Goal: Task Accomplishment & Management: Manage account settings

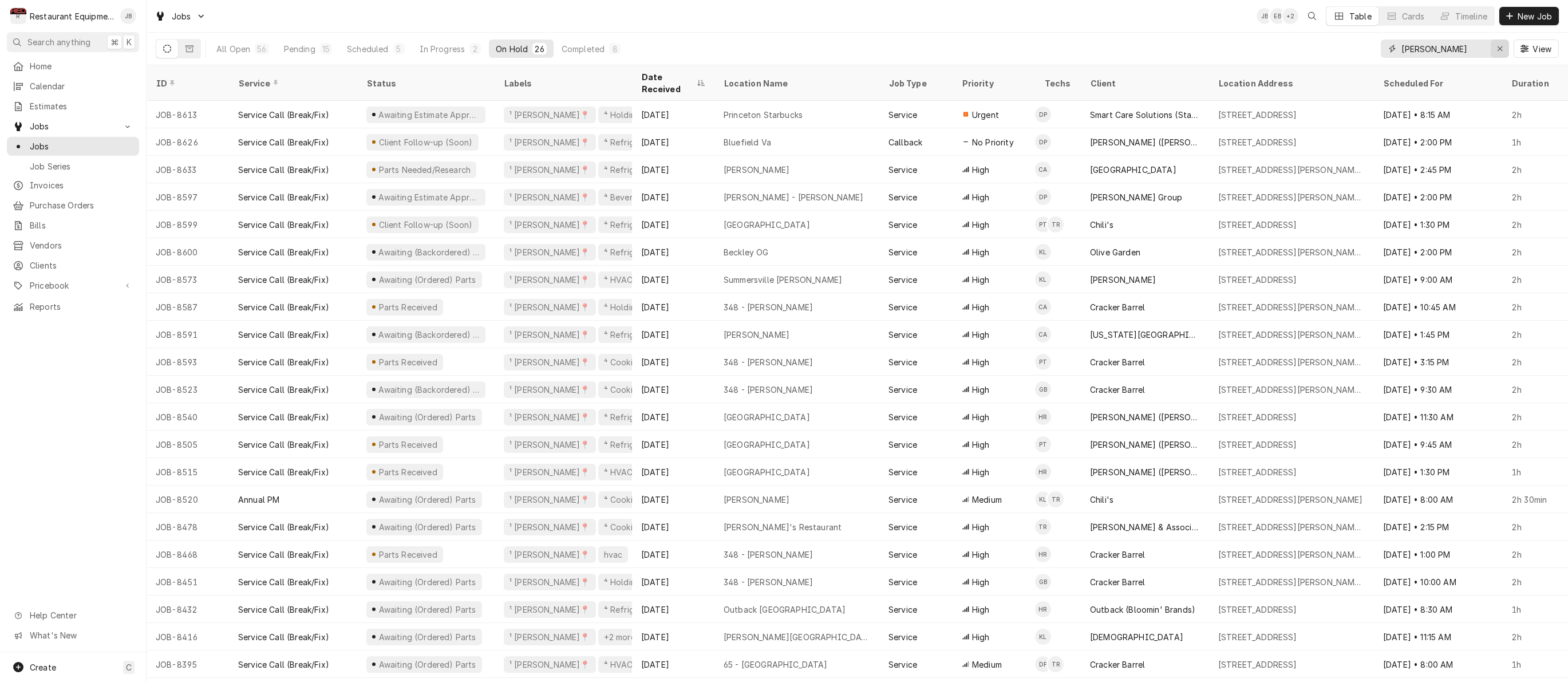
click at [1501, 49] on icon "Erase input" at bounding box center [1500, 48] width 6 height 8
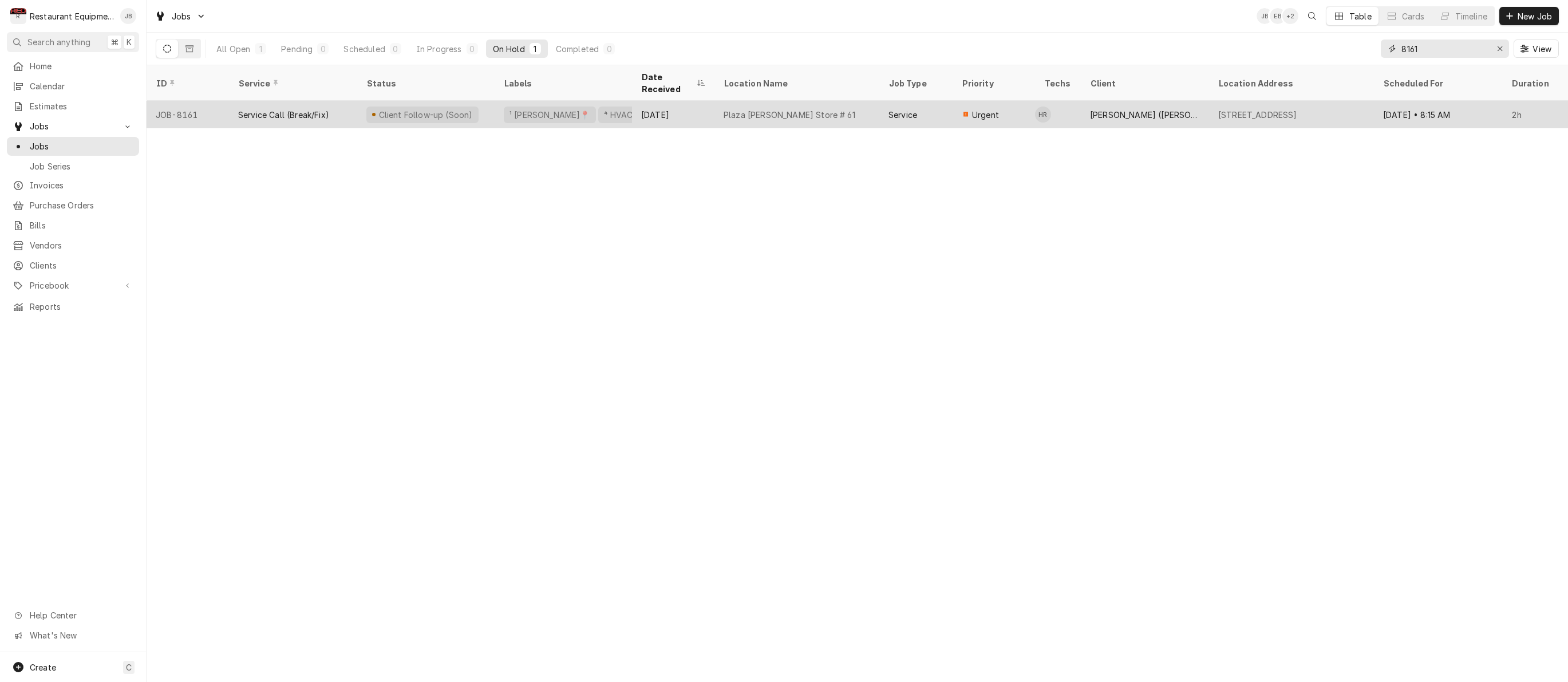
type input "8161"
click at [847, 104] on div "Plaza [PERSON_NAME] Store # 61" at bounding box center [797, 115] width 165 height 28
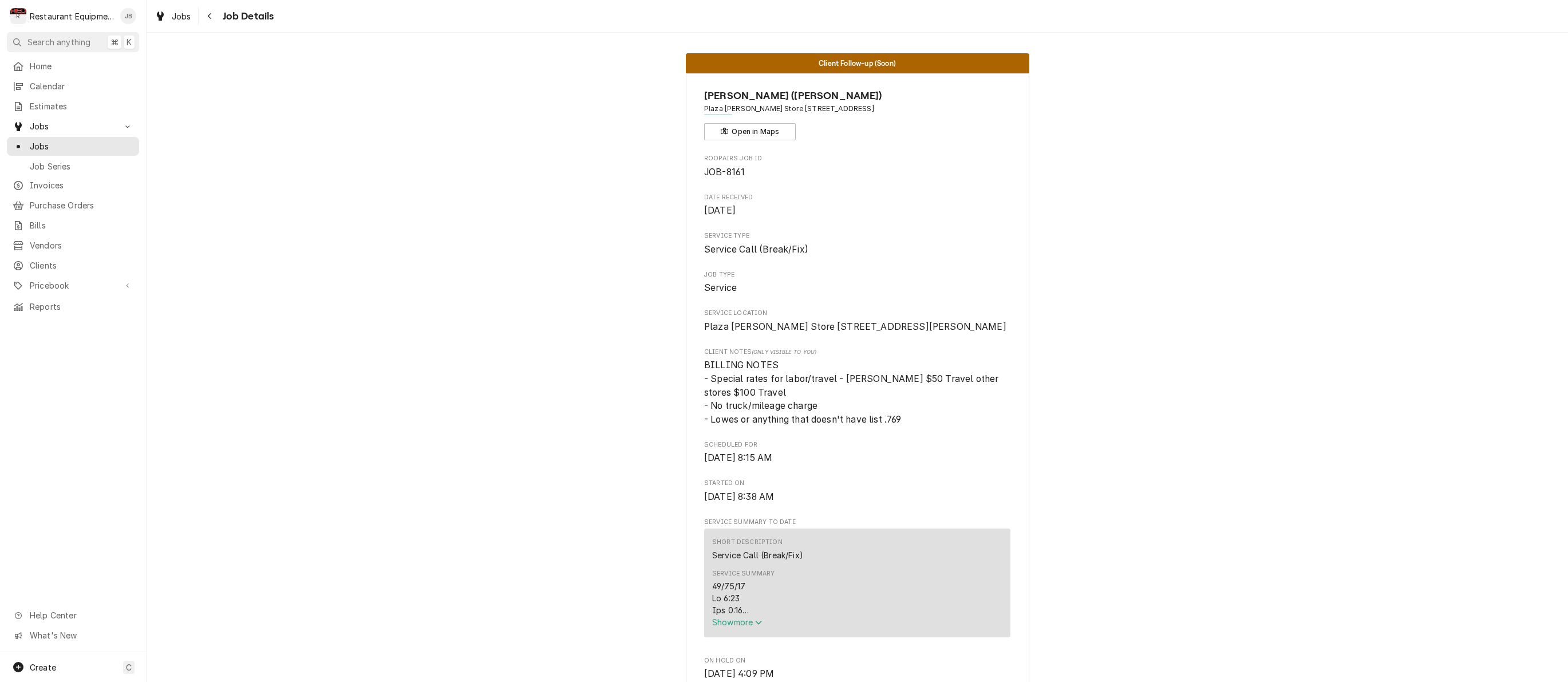
click at [734, 632] on div "Service Summary Show more" at bounding box center [857, 598] width 290 height 67
click at [749, 627] on span "Show more" at bounding box center [737, 622] width 50 height 10
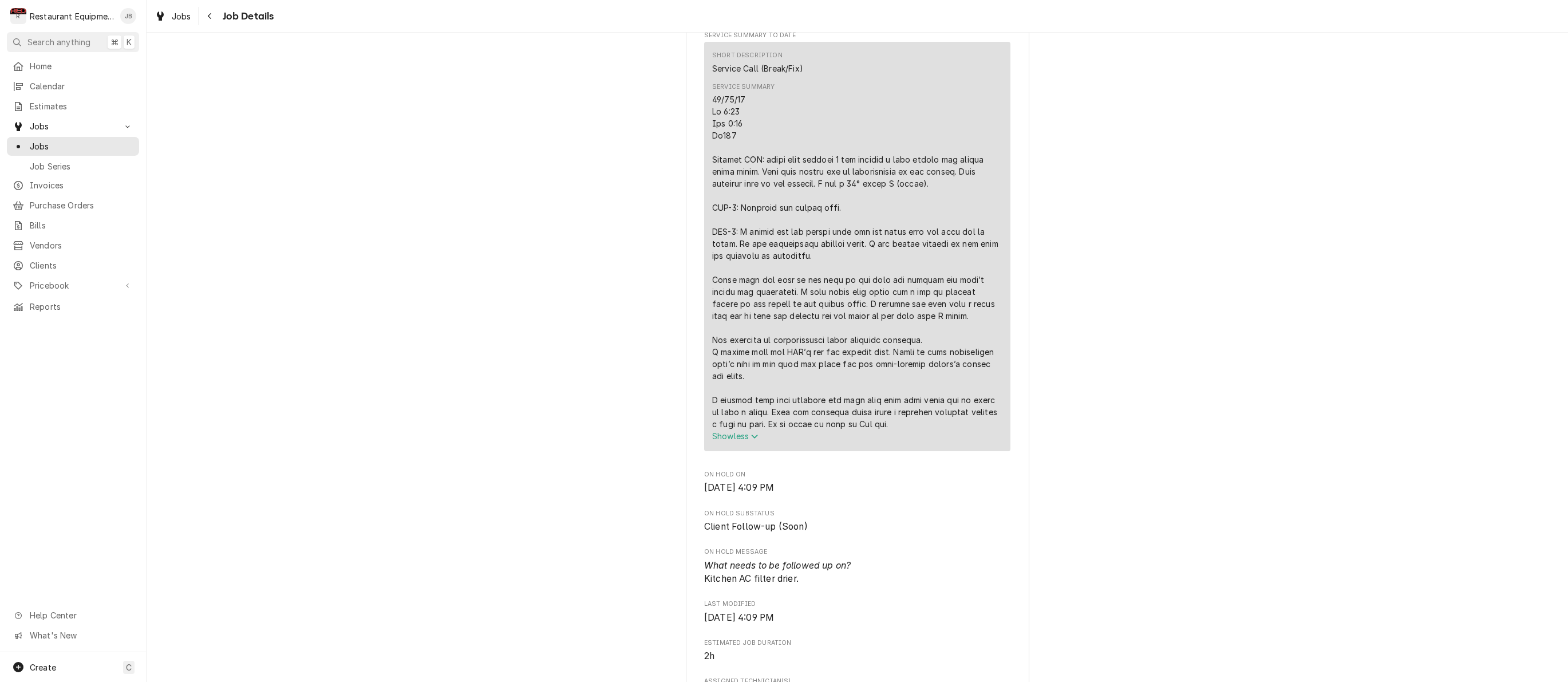
scroll to position [549, 0]
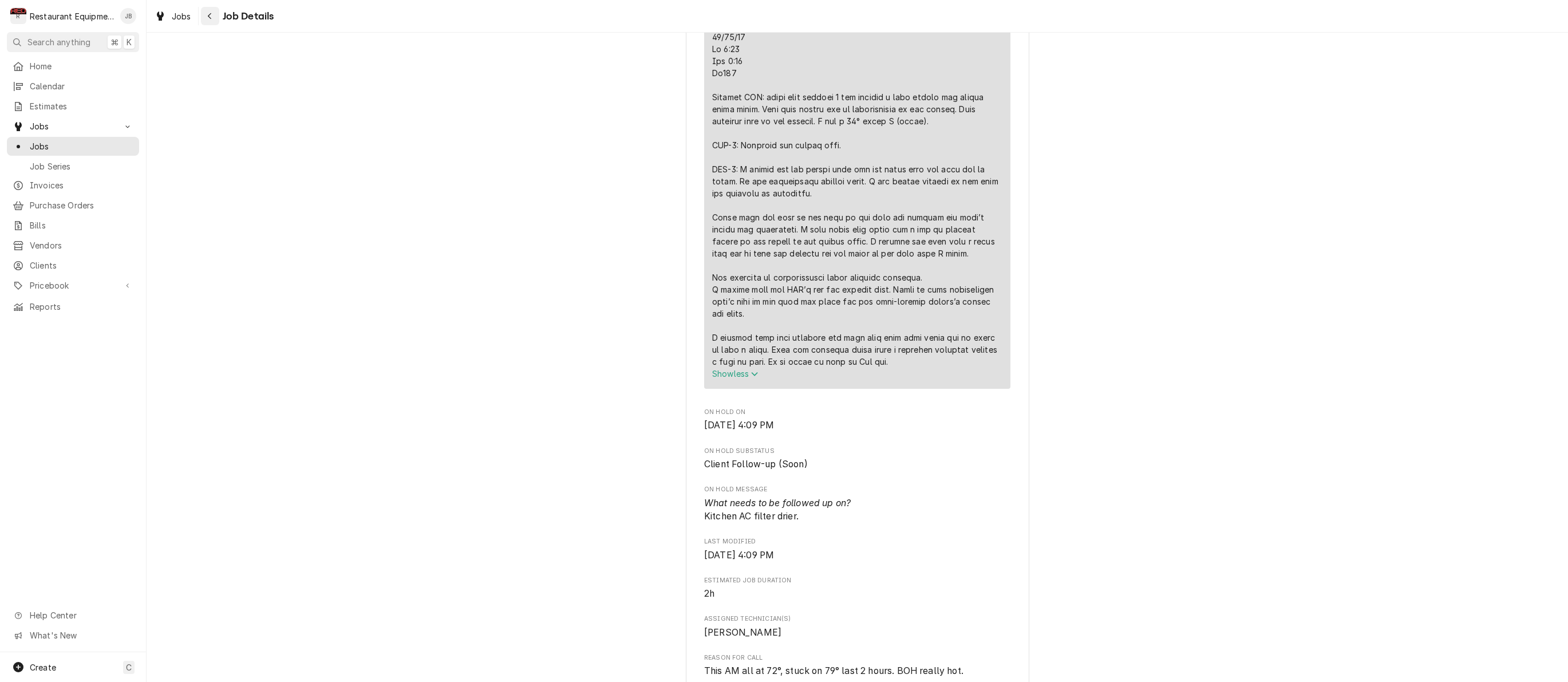
click at [209, 15] on icon "Navigate back" at bounding box center [209, 16] width 5 height 8
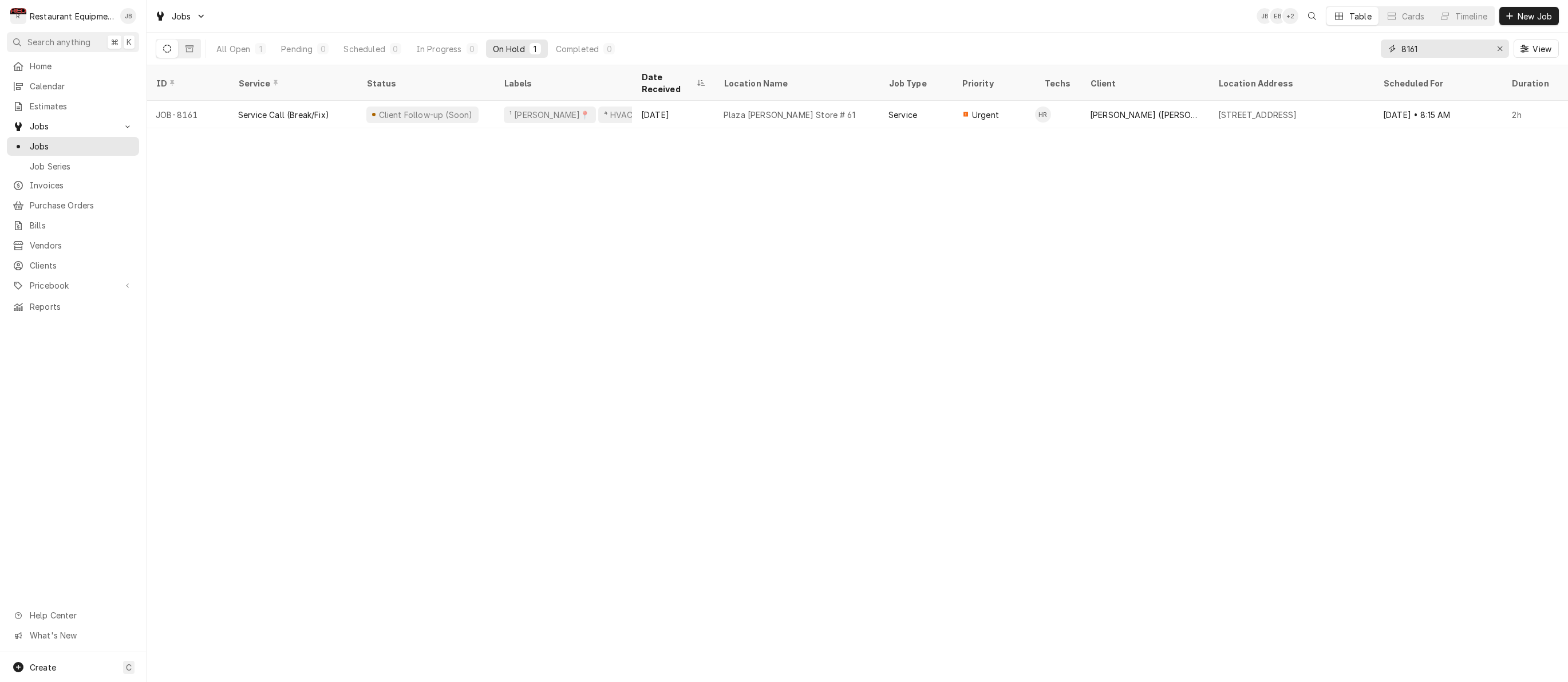
click at [1449, 46] on input "8161" at bounding box center [1443, 48] width 85 height 19
type input "8"
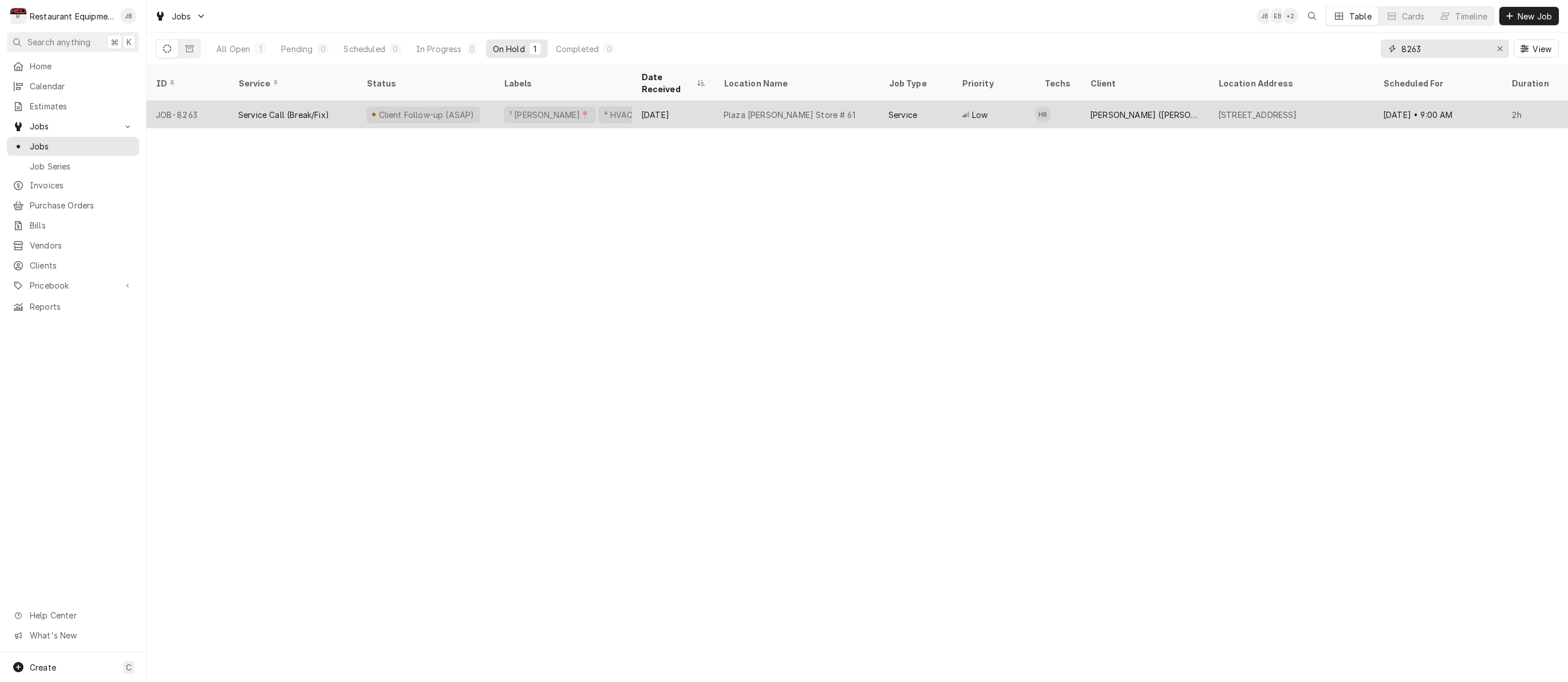
type input "8263"
click at [872, 101] on div "Plaza Bob Evans Store # 61" at bounding box center [797, 115] width 165 height 28
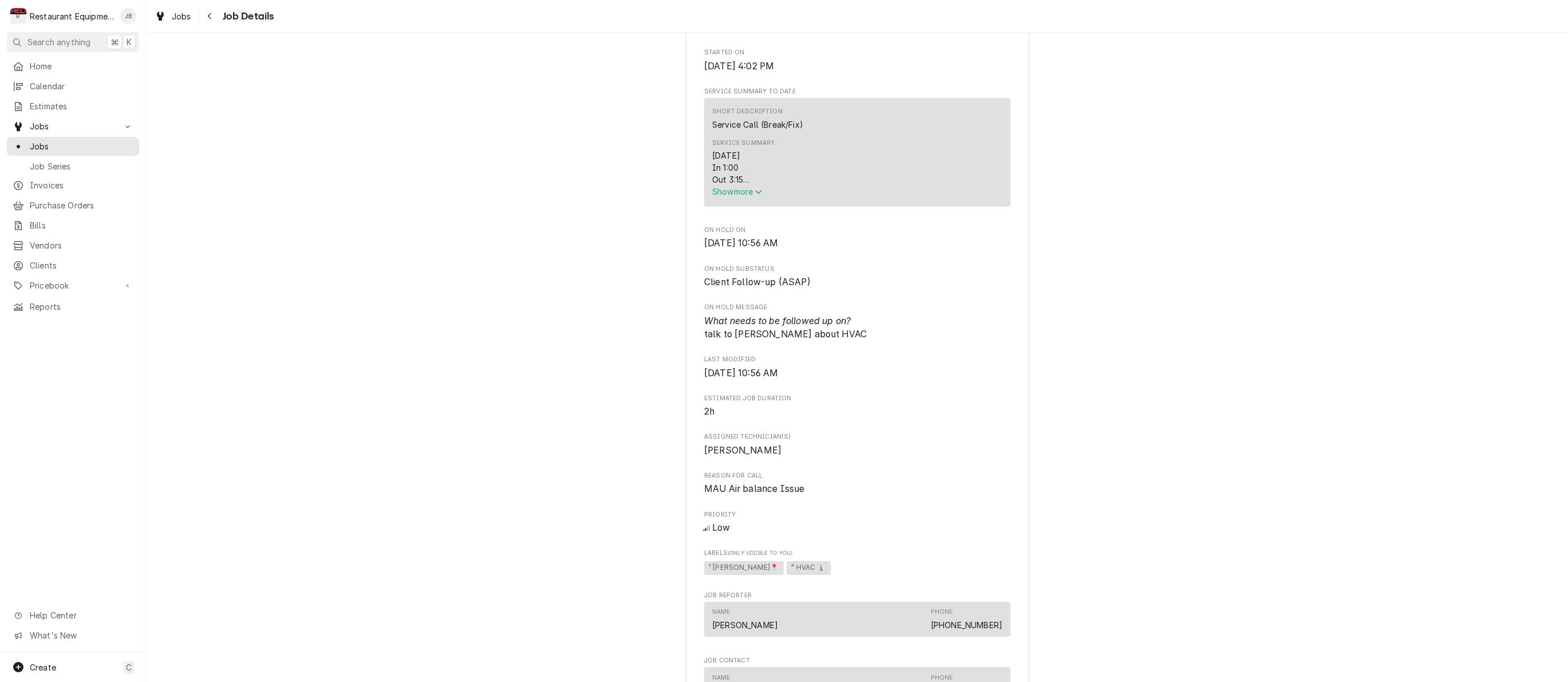
scroll to position [477, 0]
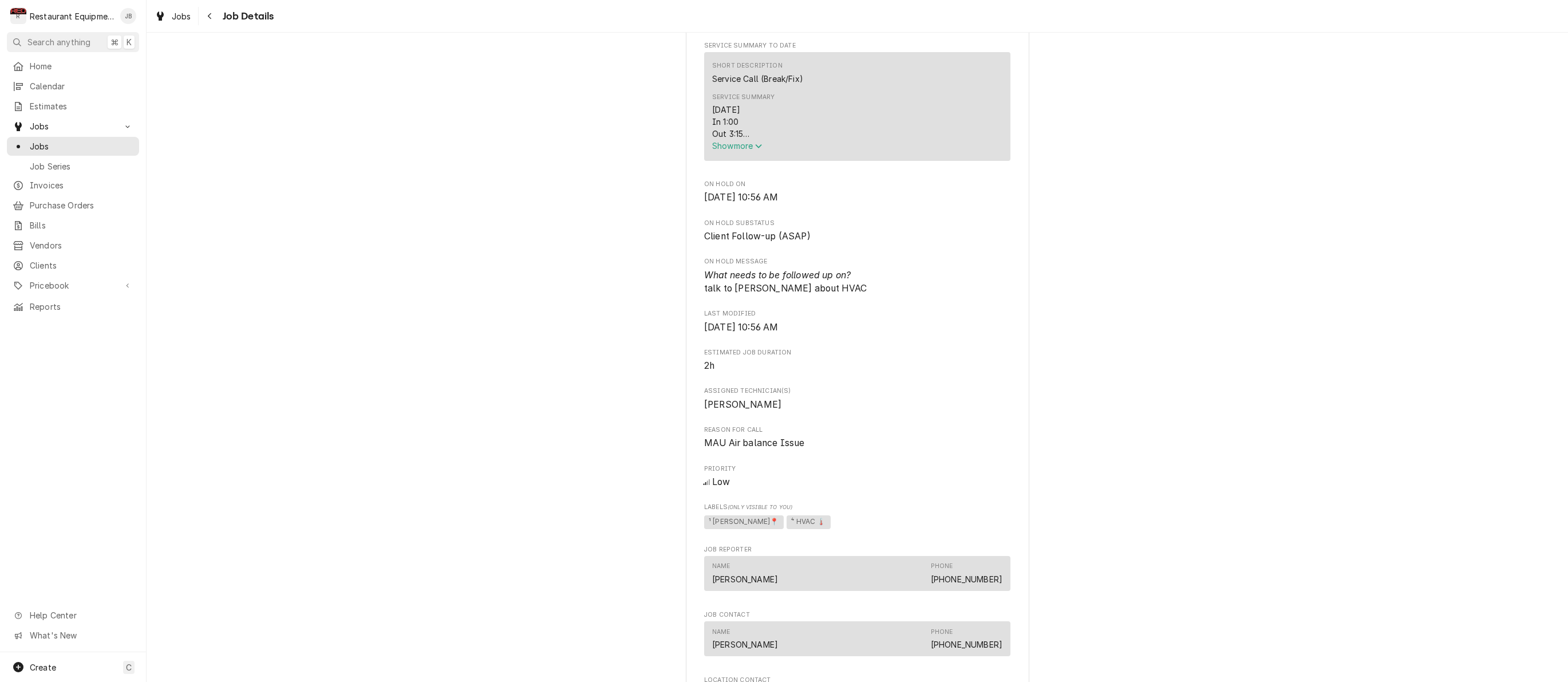
click at [727, 150] on span "Show more" at bounding box center [737, 145] width 50 height 10
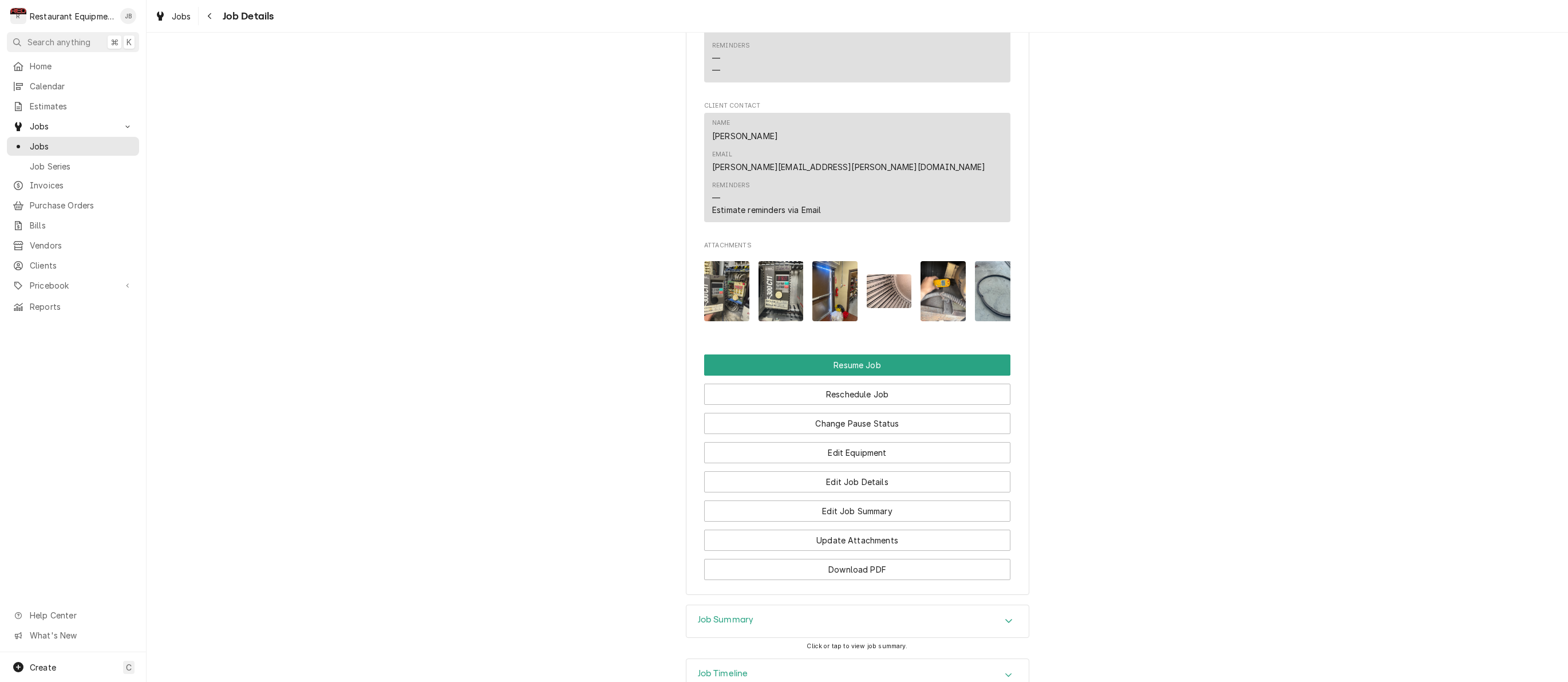
scroll to position [1339, 0]
click at [946, 267] on img "Attachments" at bounding box center [943, 290] width 45 height 60
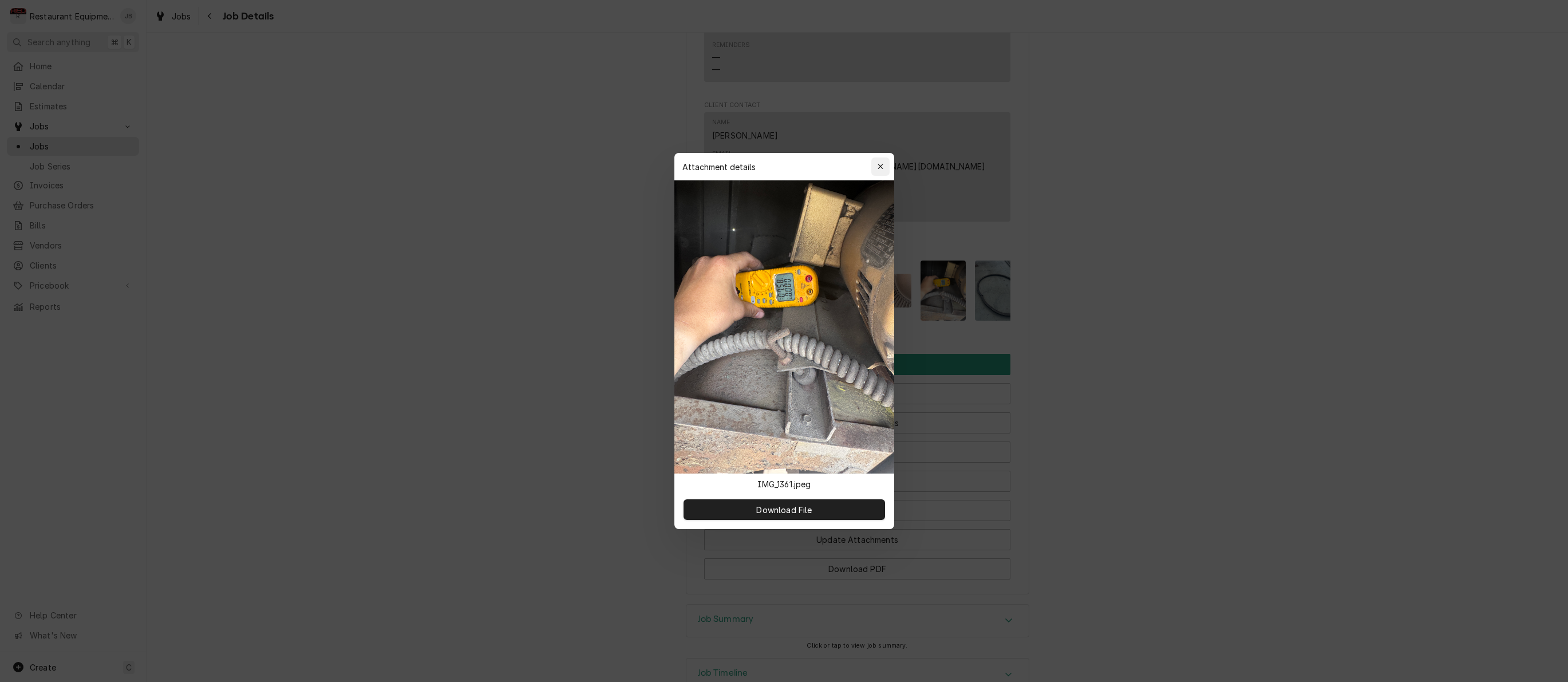
click at [878, 171] on div "button" at bounding box center [880, 167] width 12 height 12
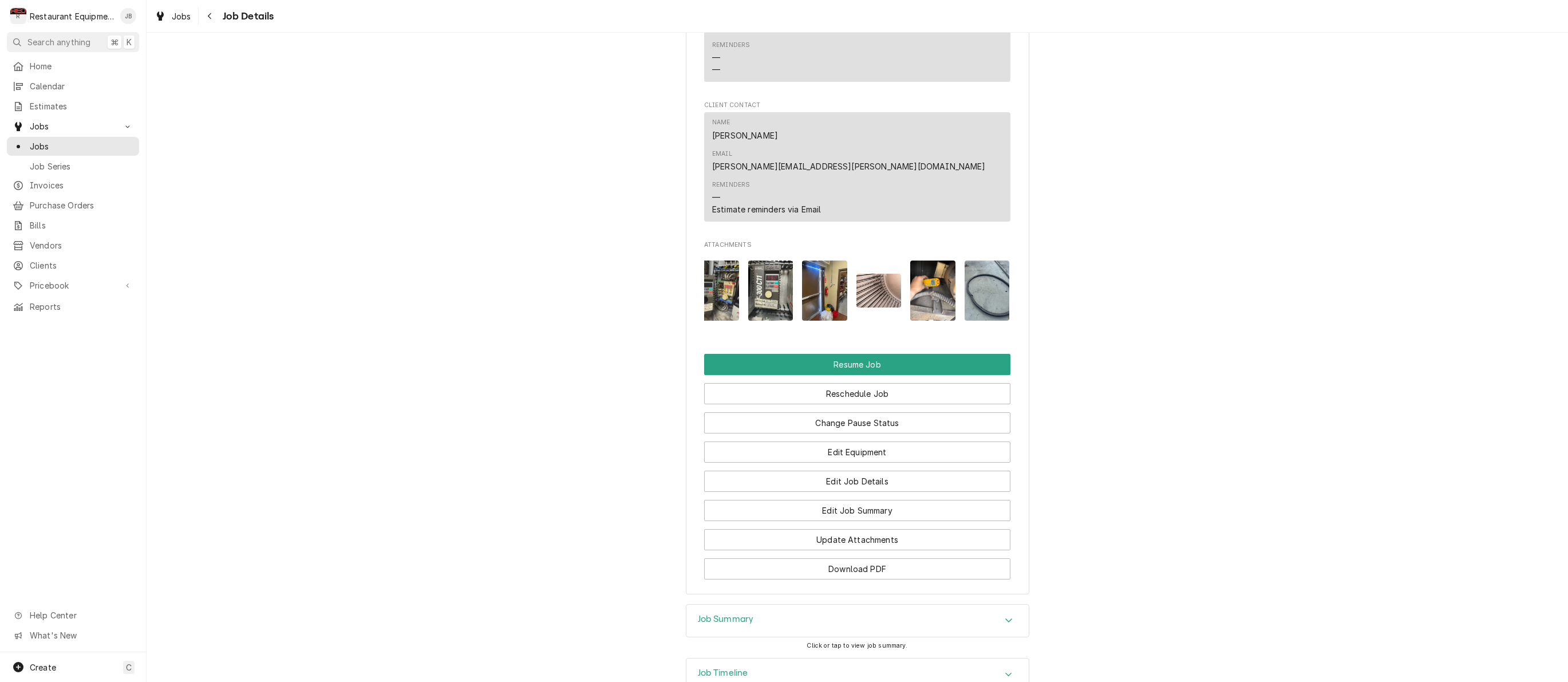
scroll to position [0, 9]
click at [209, 24] on button "Navigate back" at bounding box center [210, 16] width 19 height 19
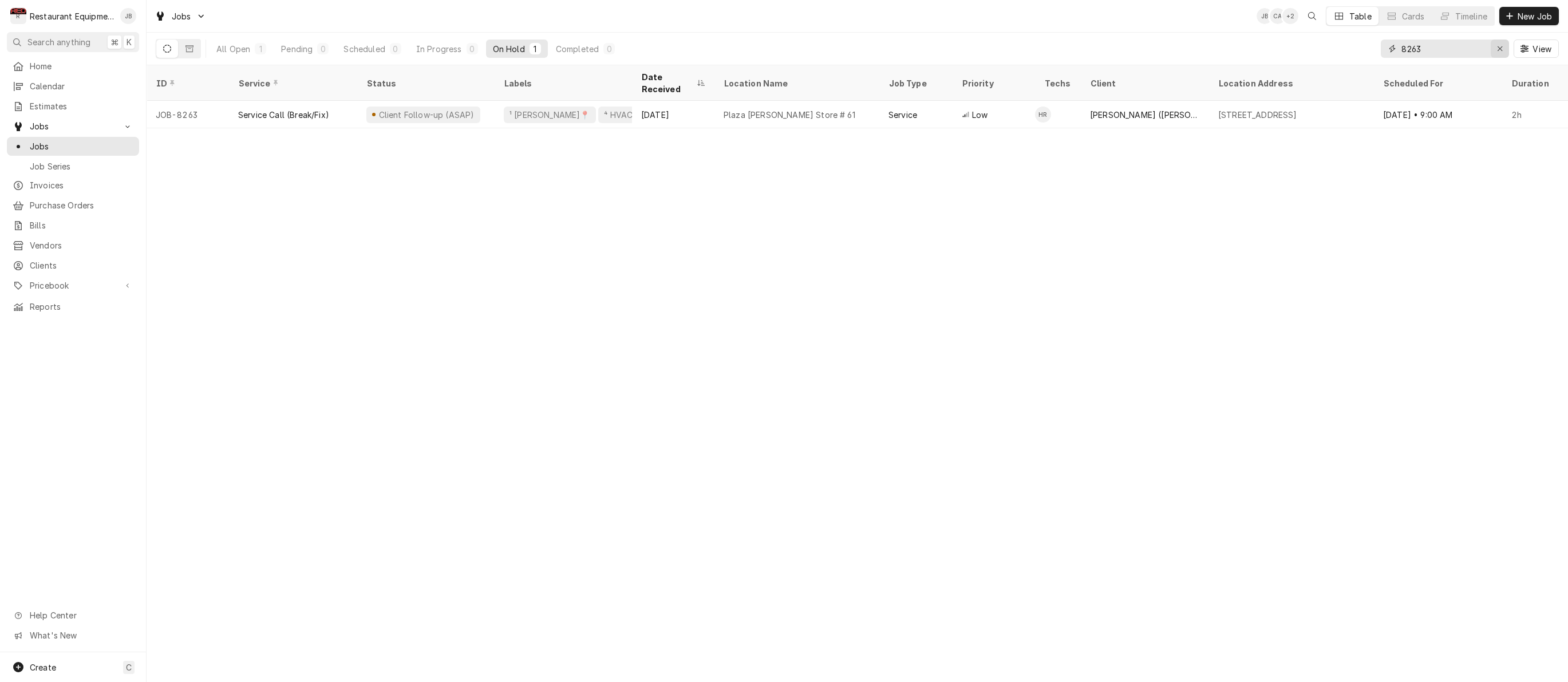
click at [1501, 47] on icon "Erase input" at bounding box center [1500, 48] width 6 height 8
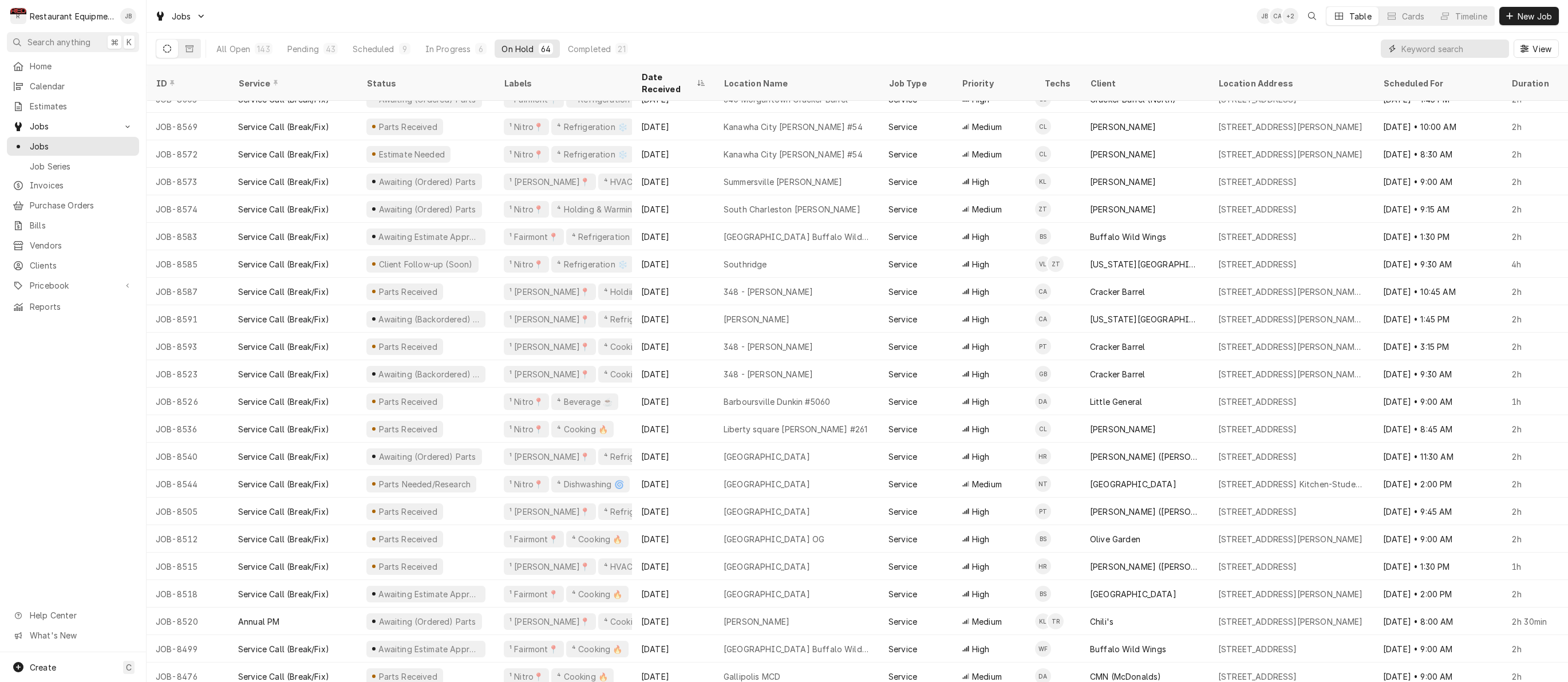
scroll to position [293, 0]
click at [1425, 49] on input "Dynamic Content Wrapper" at bounding box center [1452, 48] width 102 height 19
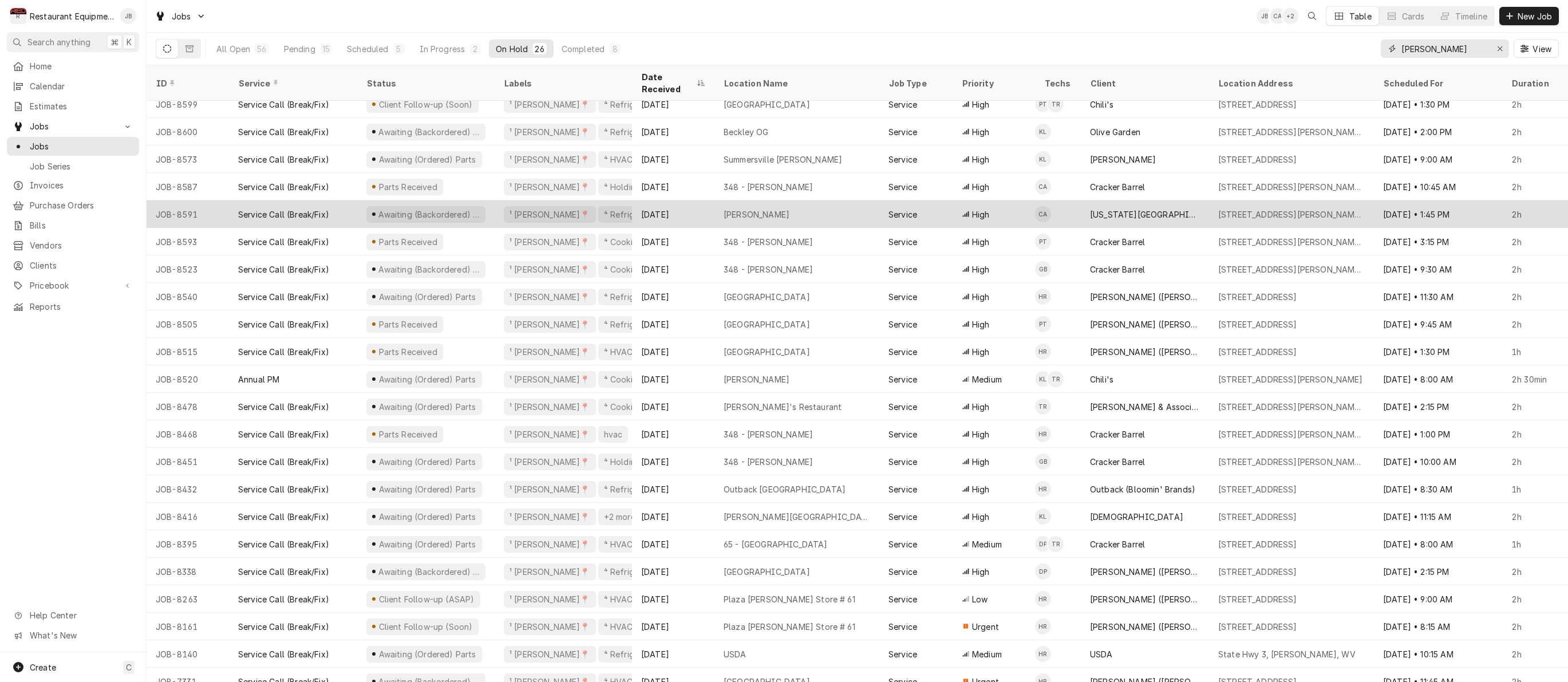
scroll to position [120, 0]
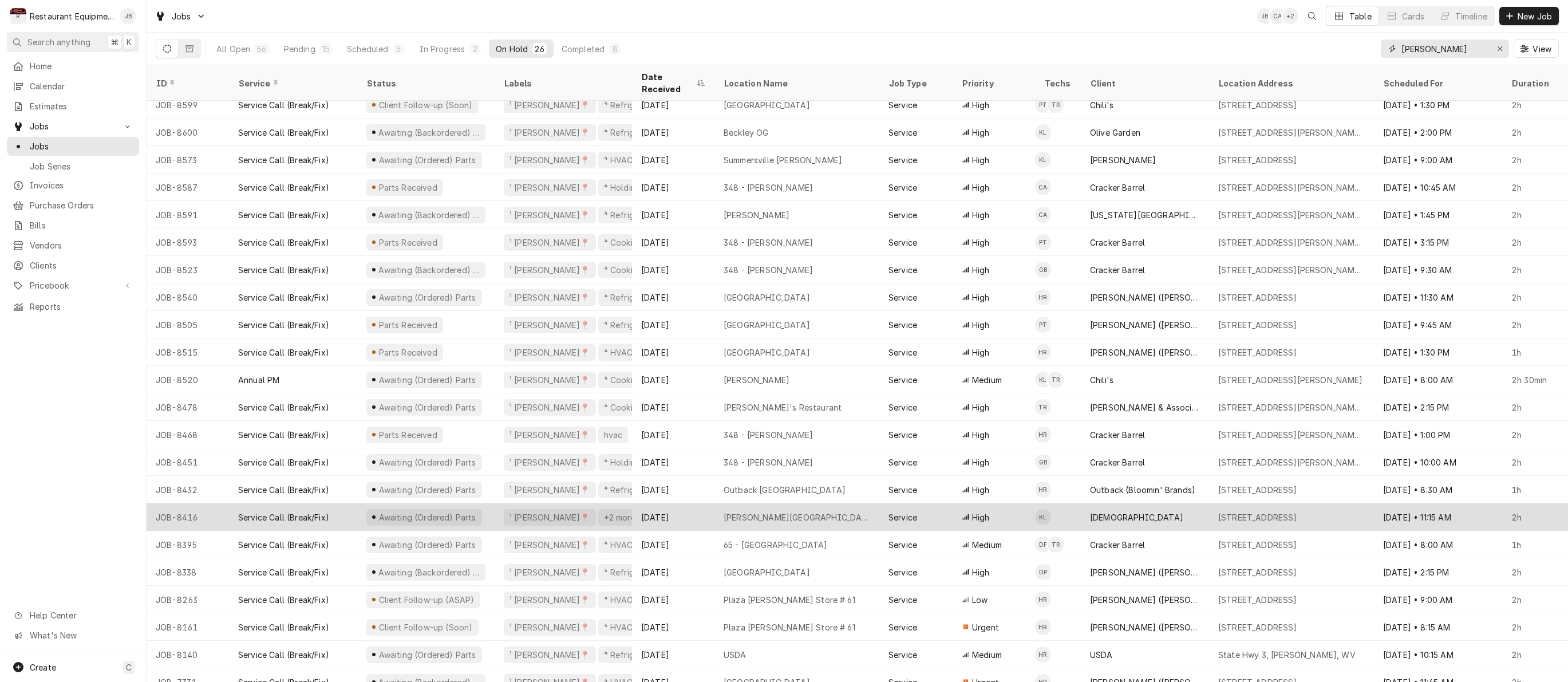
type input "beckley"
click at [846, 507] on div "Nicholas Co High School" at bounding box center [797, 517] width 165 height 28
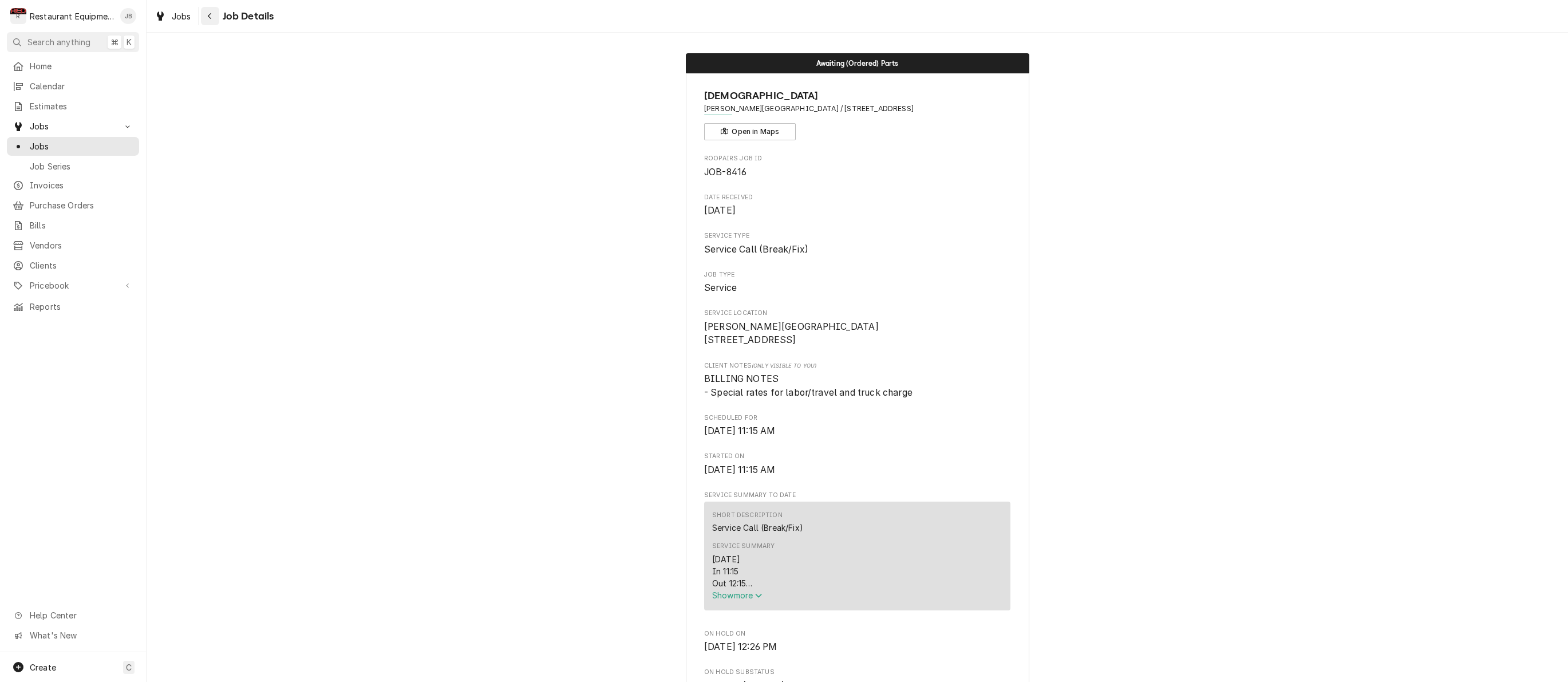
click at [212, 12] on icon "Navigate back" at bounding box center [209, 16] width 5 height 8
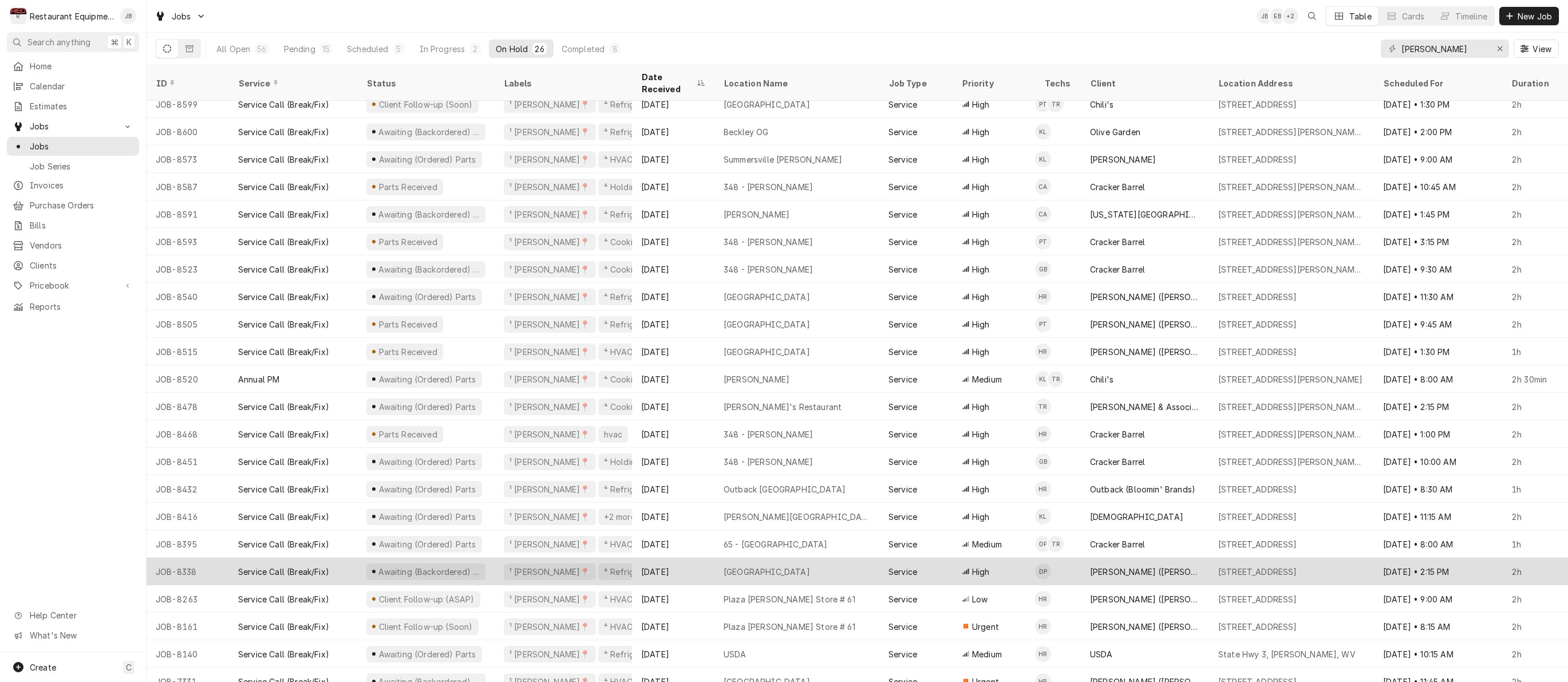
scroll to position [120, 0]
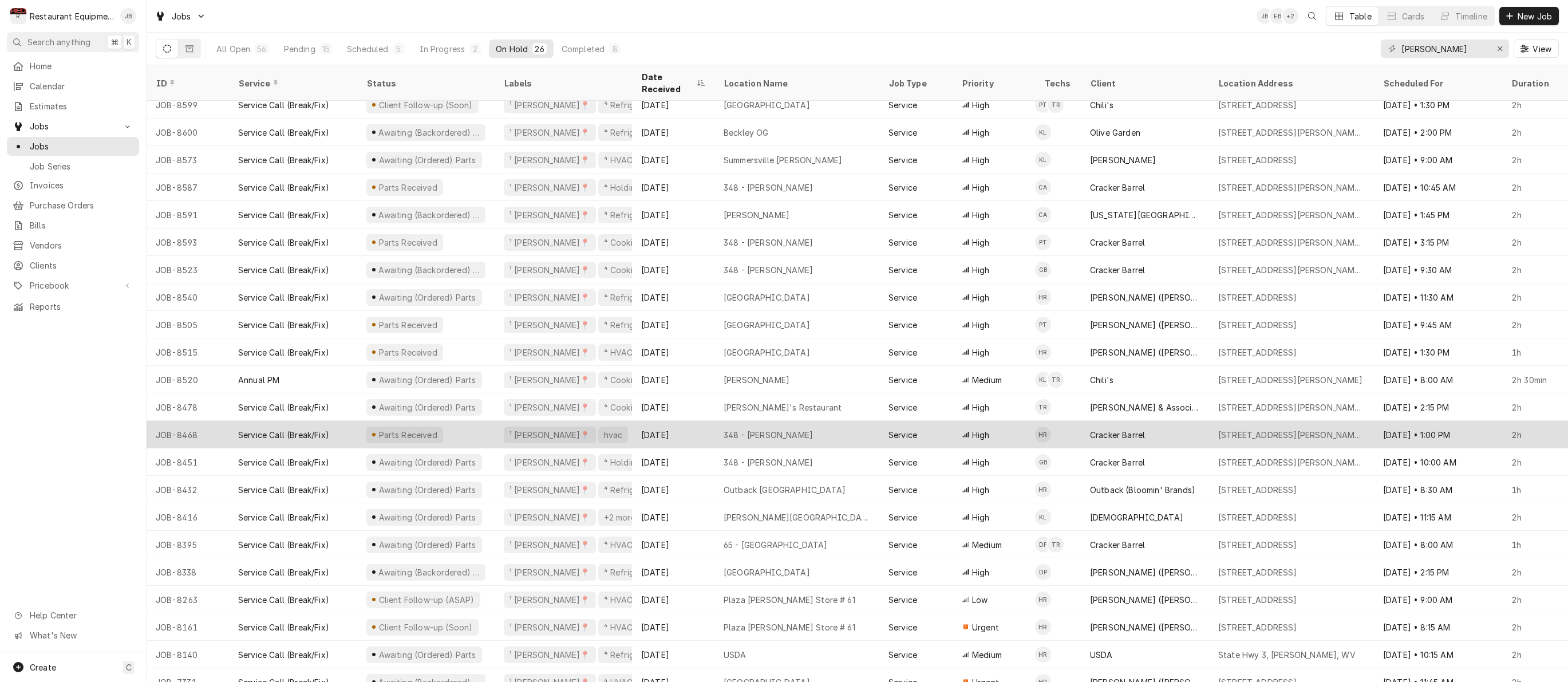
click at [621, 429] on div "¹ Beckley📍 hvac" at bounding box center [563, 434] width 138 height 28
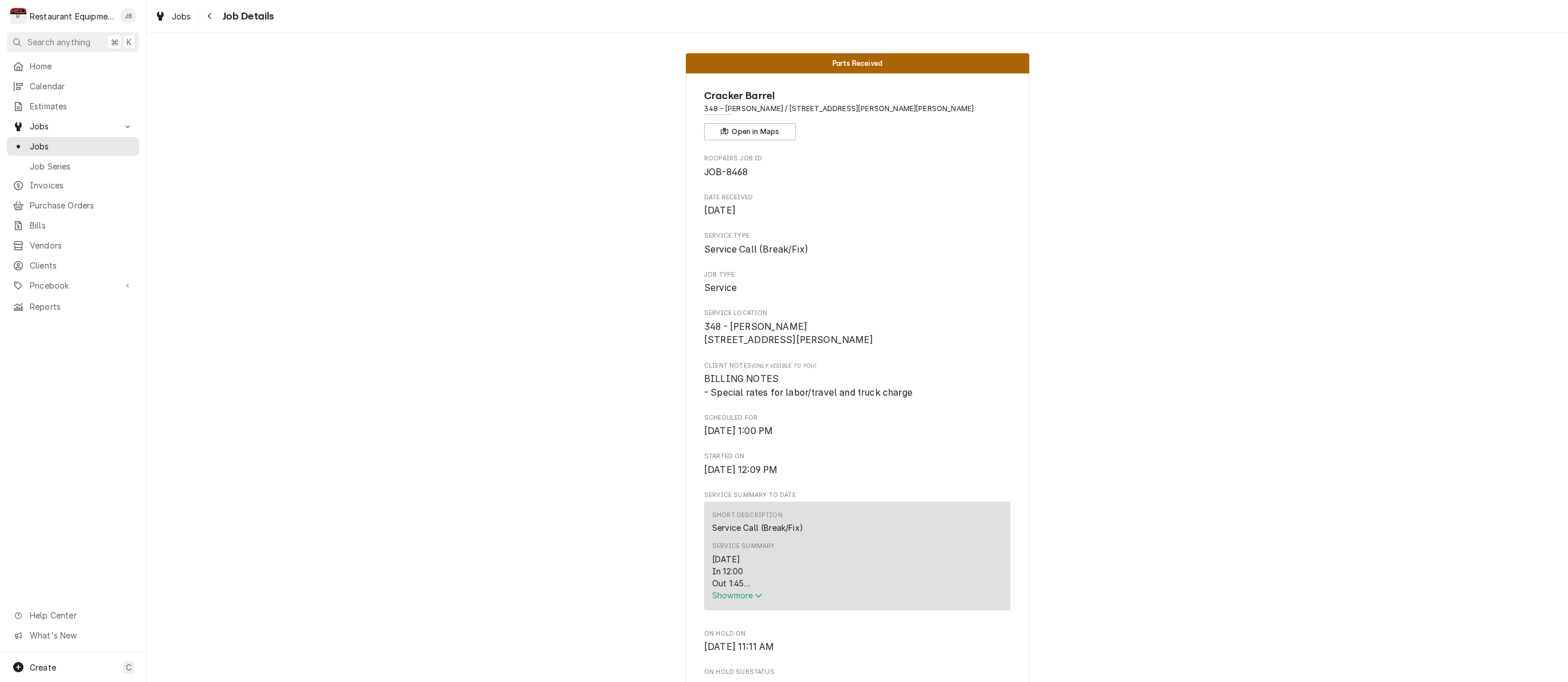
click at [738, 598] on span "Show more" at bounding box center [737, 596] width 50 height 10
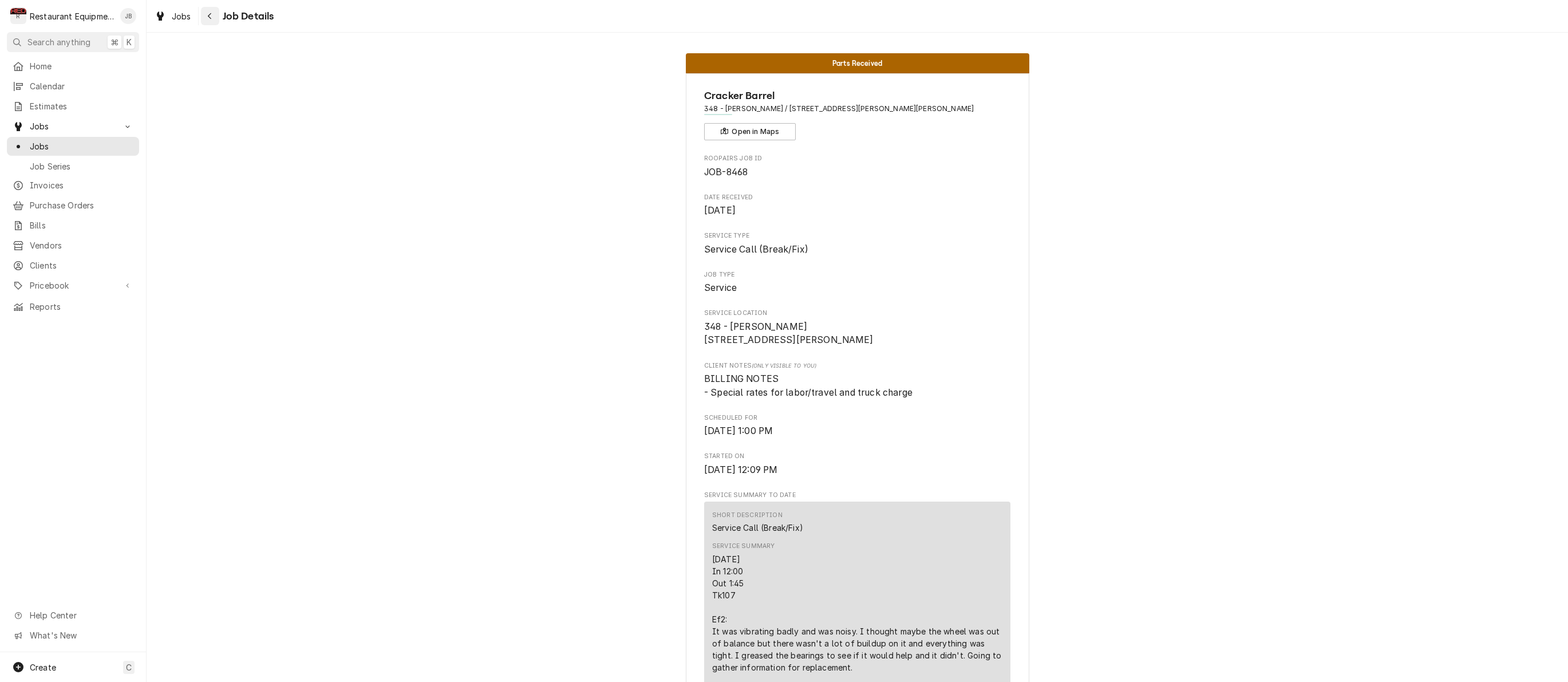
click at [209, 16] on icon "Navigate back" at bounding box center [209, 16] width 3 height 6
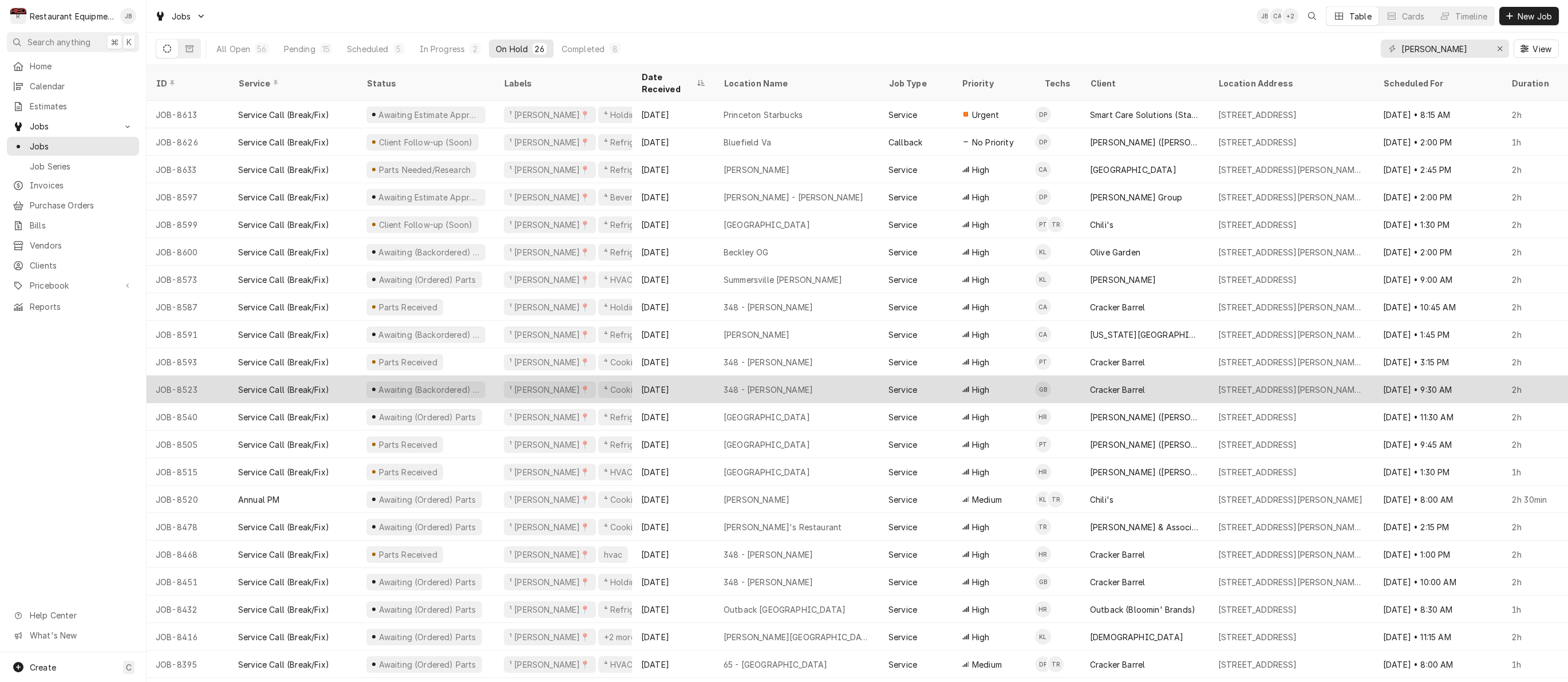
click at [493, 377] on div "Awaiting (Backordered) Parts" at bounding box center [426, 389] width 138 height 28
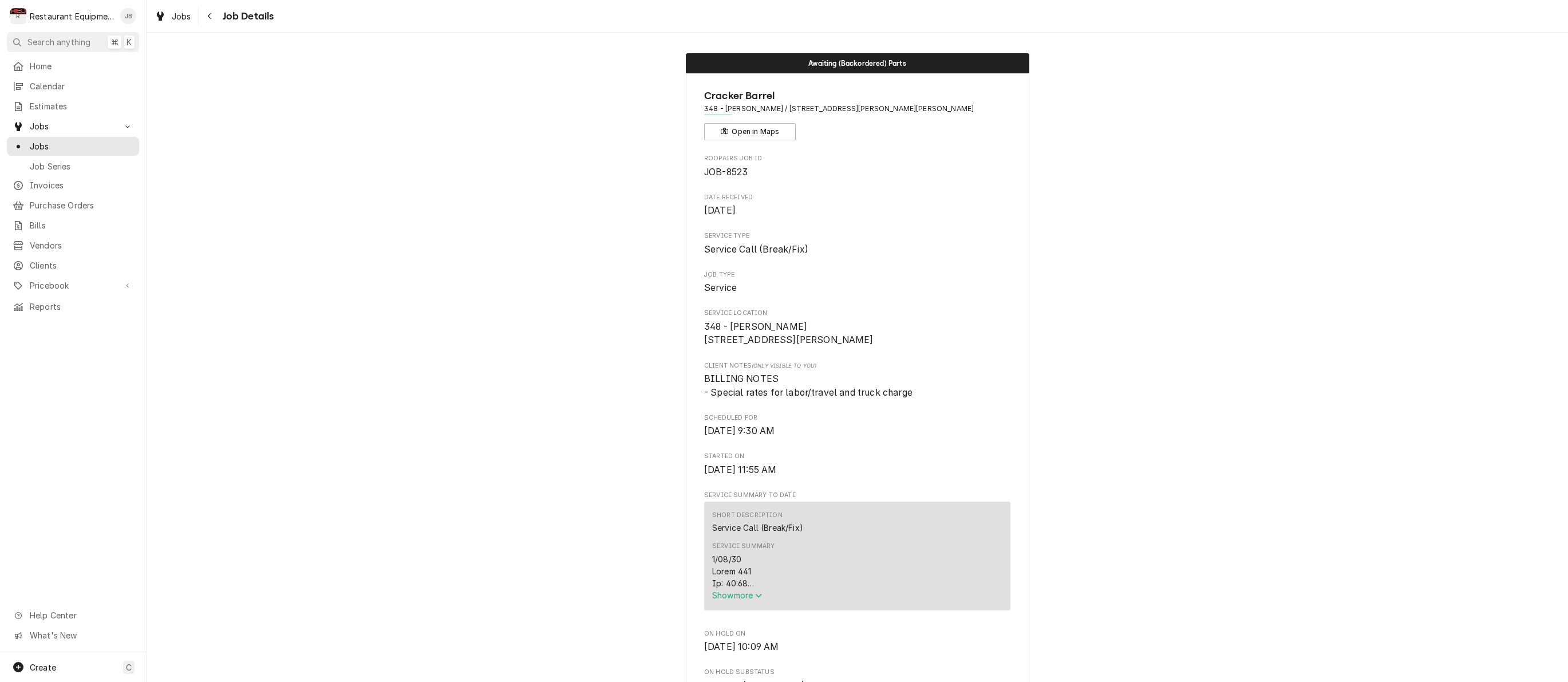
click at [735, 598] on span "Show more" at bounding box center [737, 596] width 50 height 10
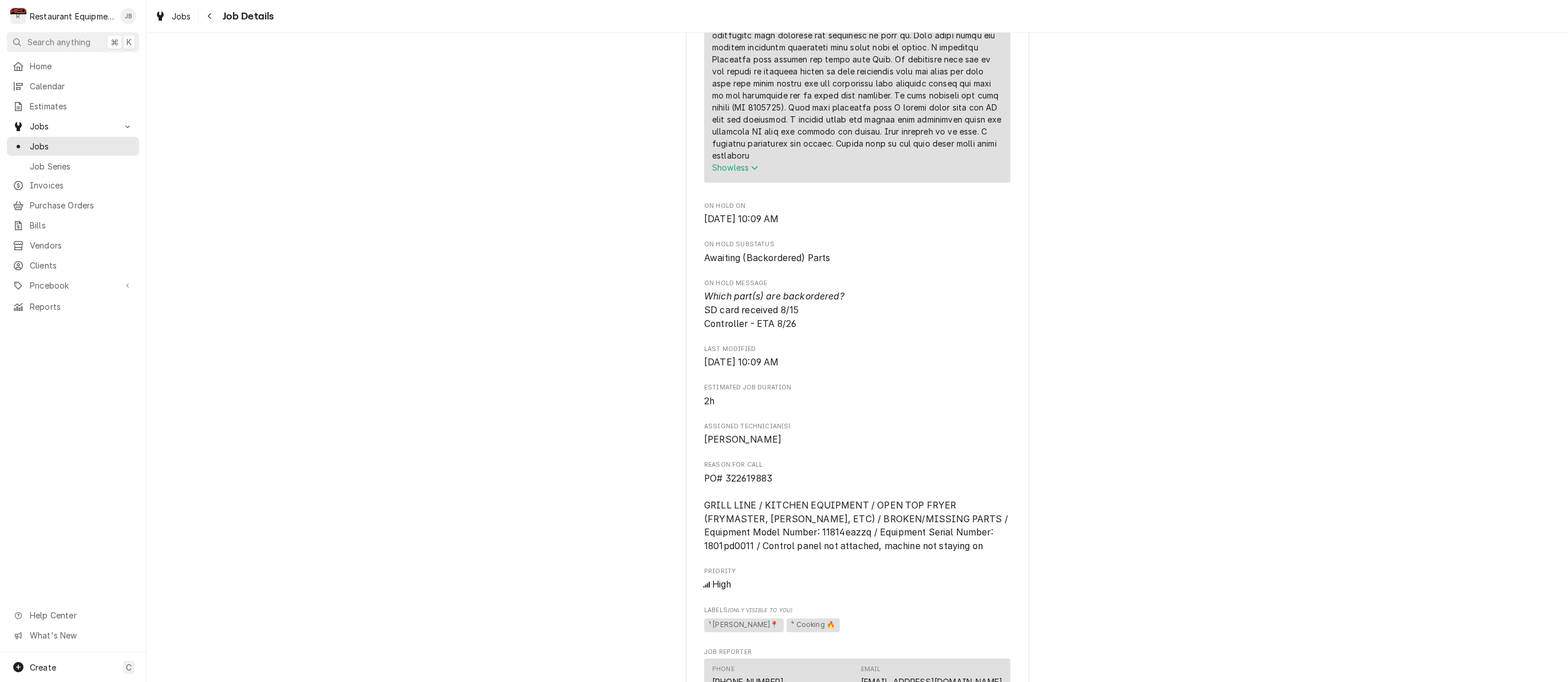
scroll to position [688, 0]
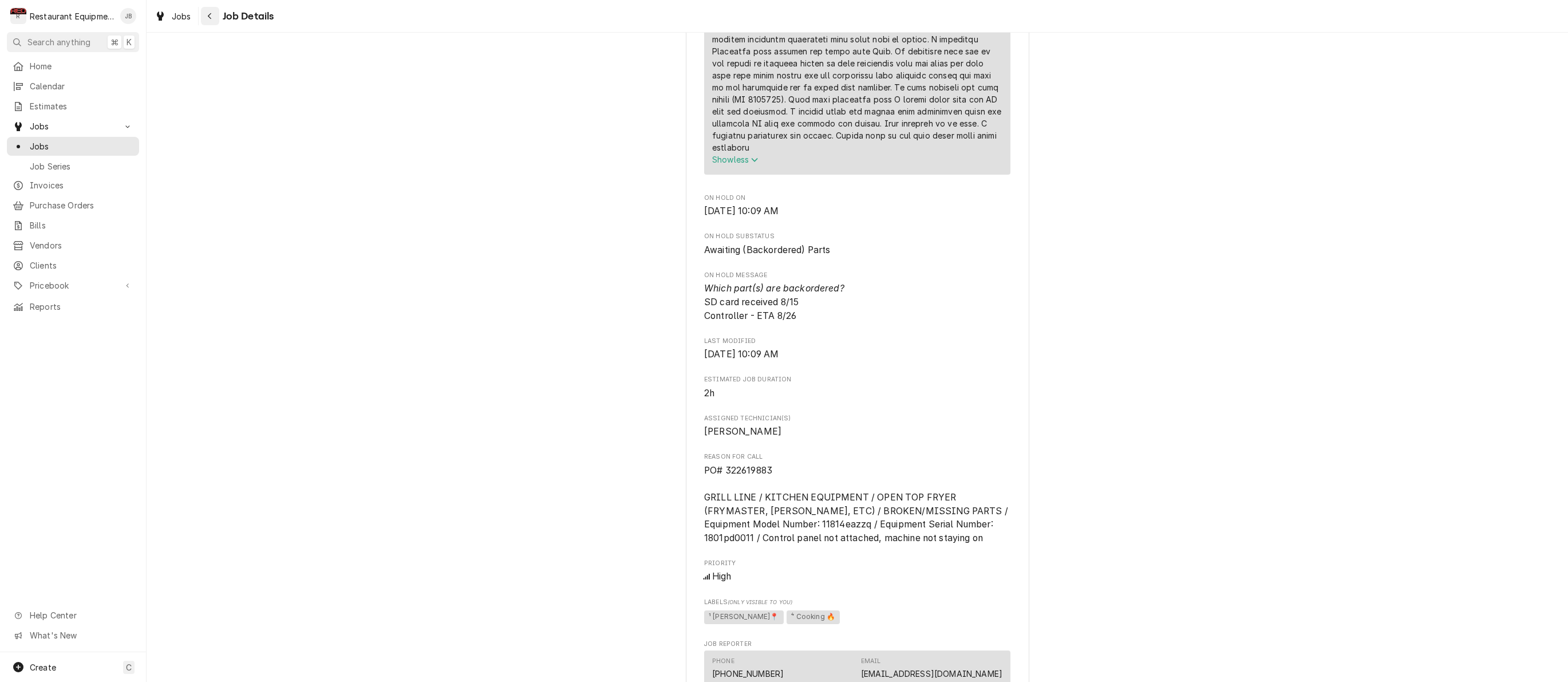
click at [214, 12] on div "Navigate back" at bounding box center [210, 16] width 12 height 12
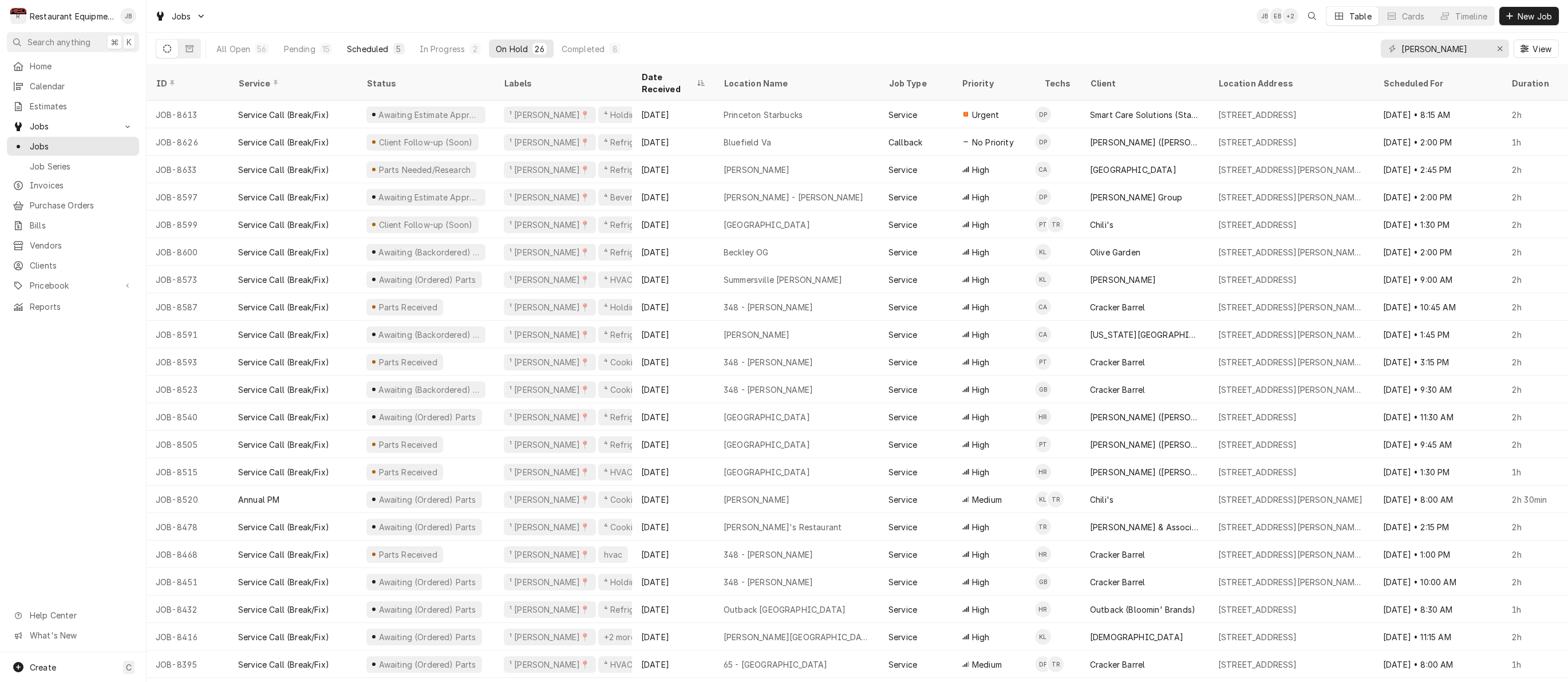
click at [387, 49] on div "Scheduled" at bounding box center [367, 49] width 41 height 12
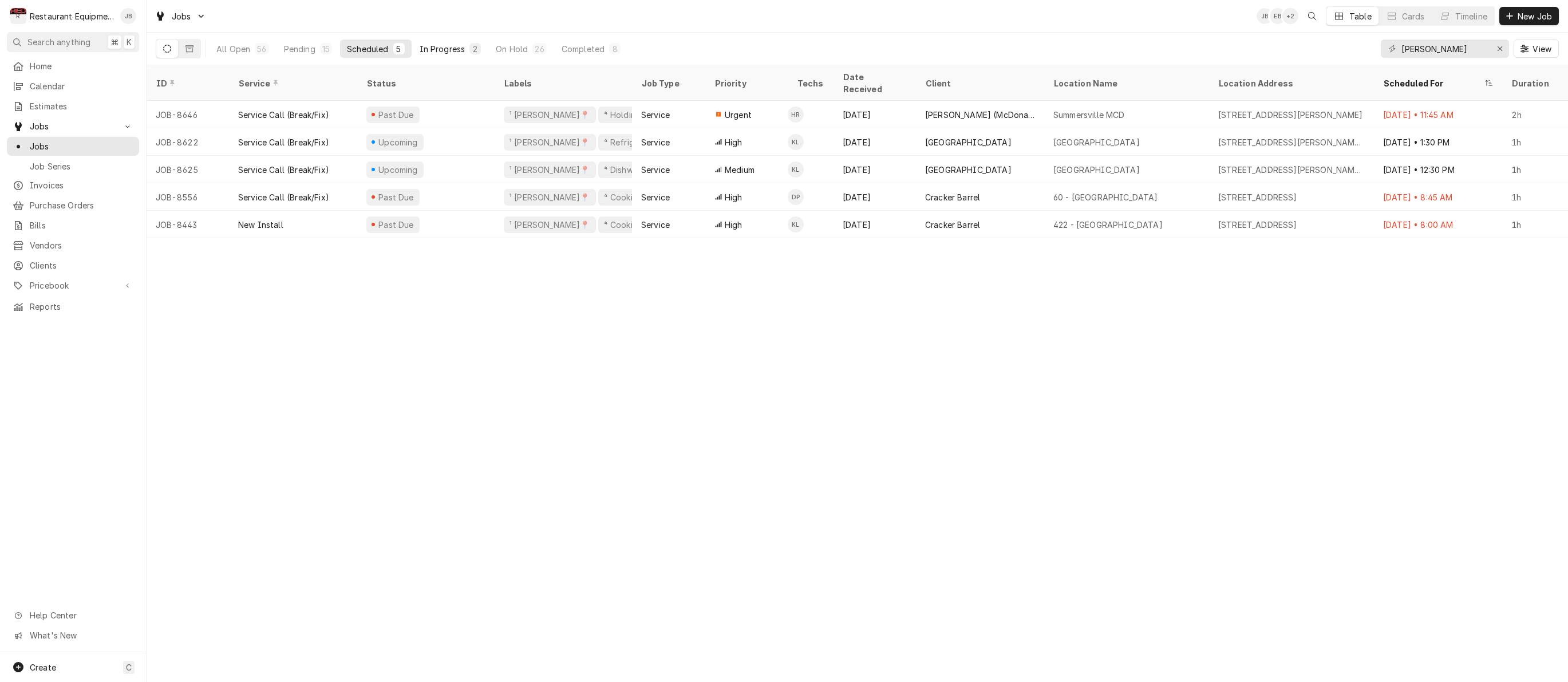
click at [435, 48] on div "In Progress" at bounding box center [442, 49] width 46 height 12
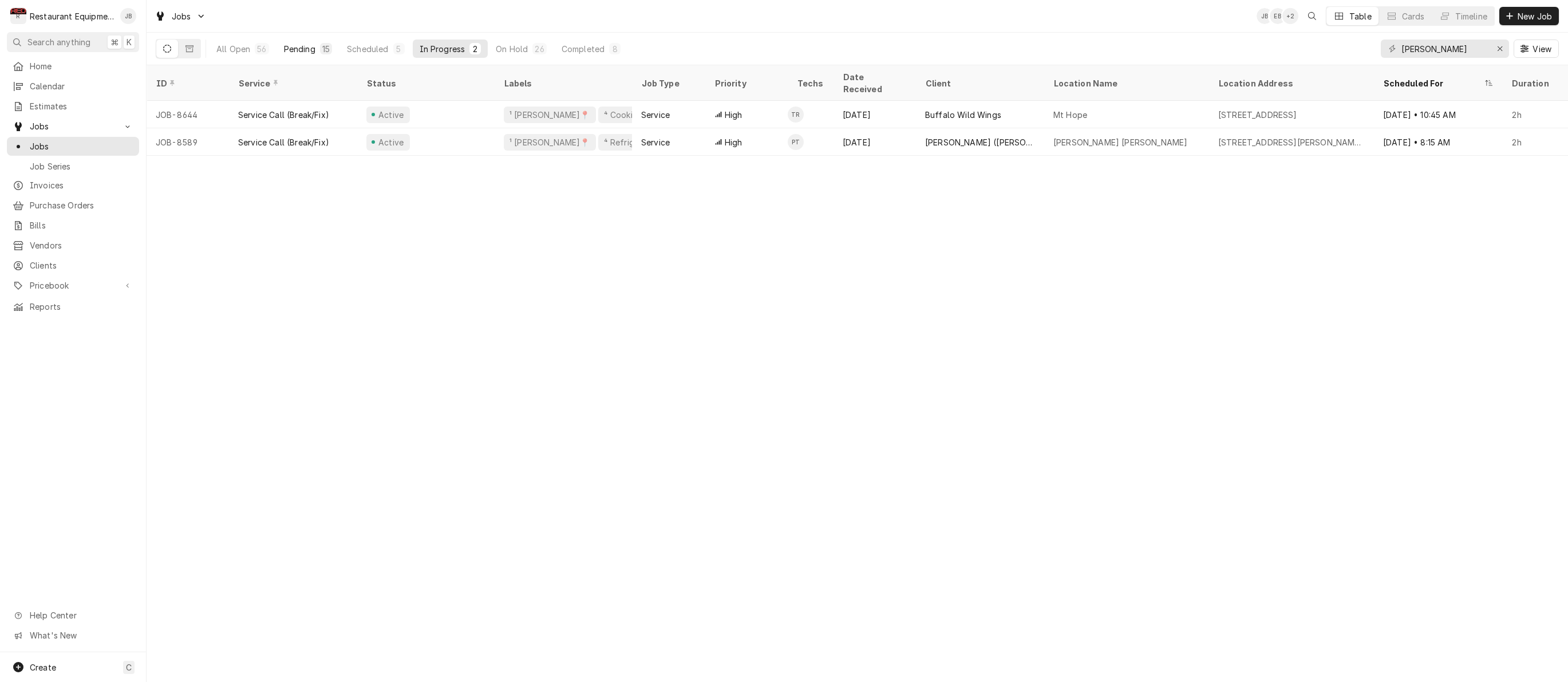
click at [317, 51] on button "Pending 15" at bounding box center [308, 48] width 62 height 19
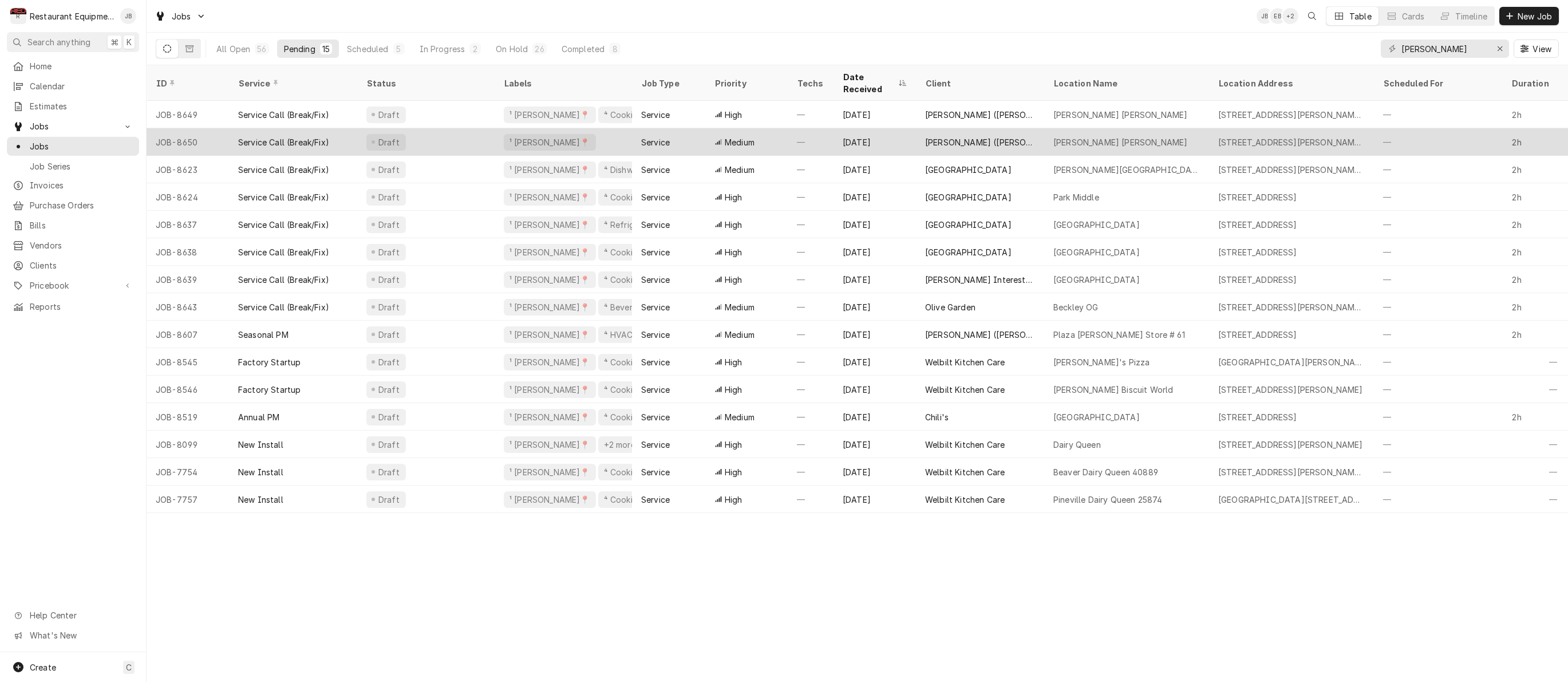
click at [454, 129] on div "Draft" at bounding box center [426, 142] width 138 height 28
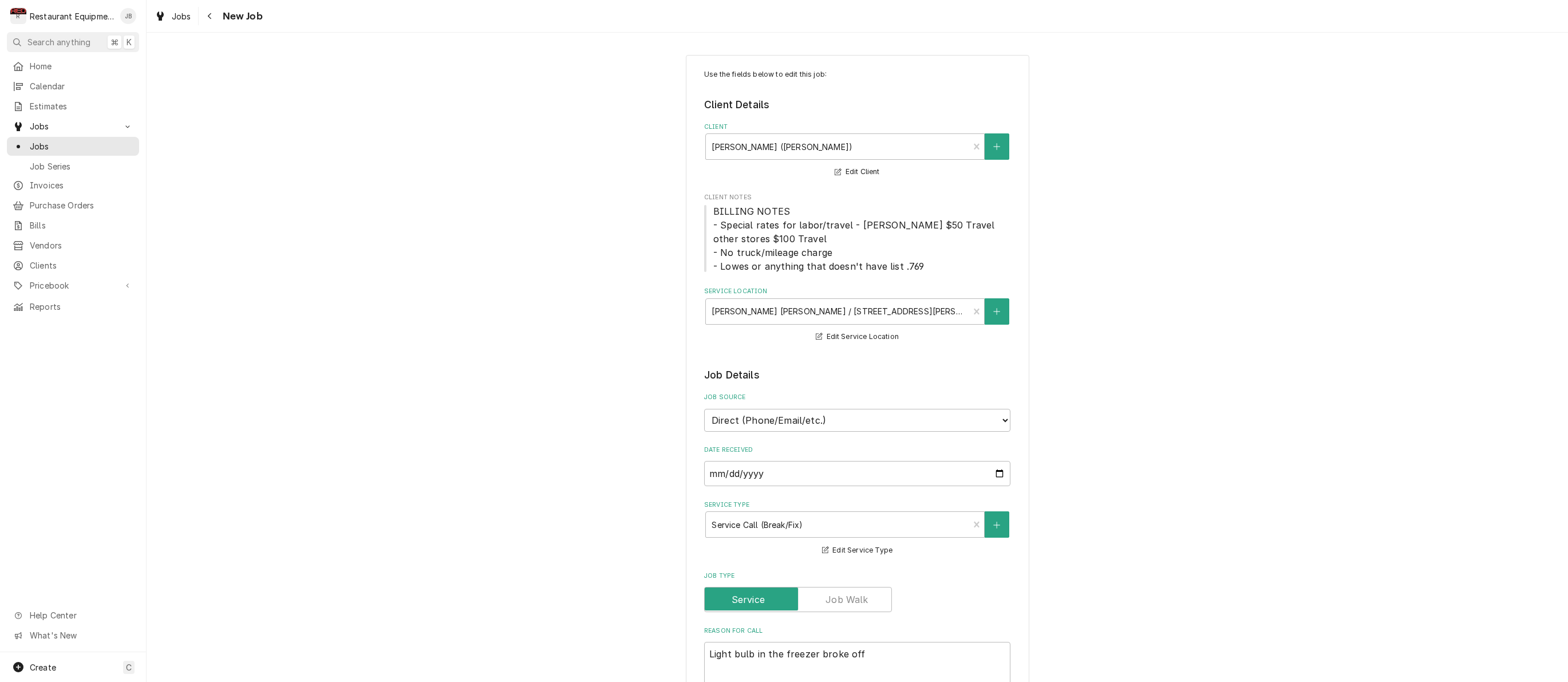
type textarea "x"
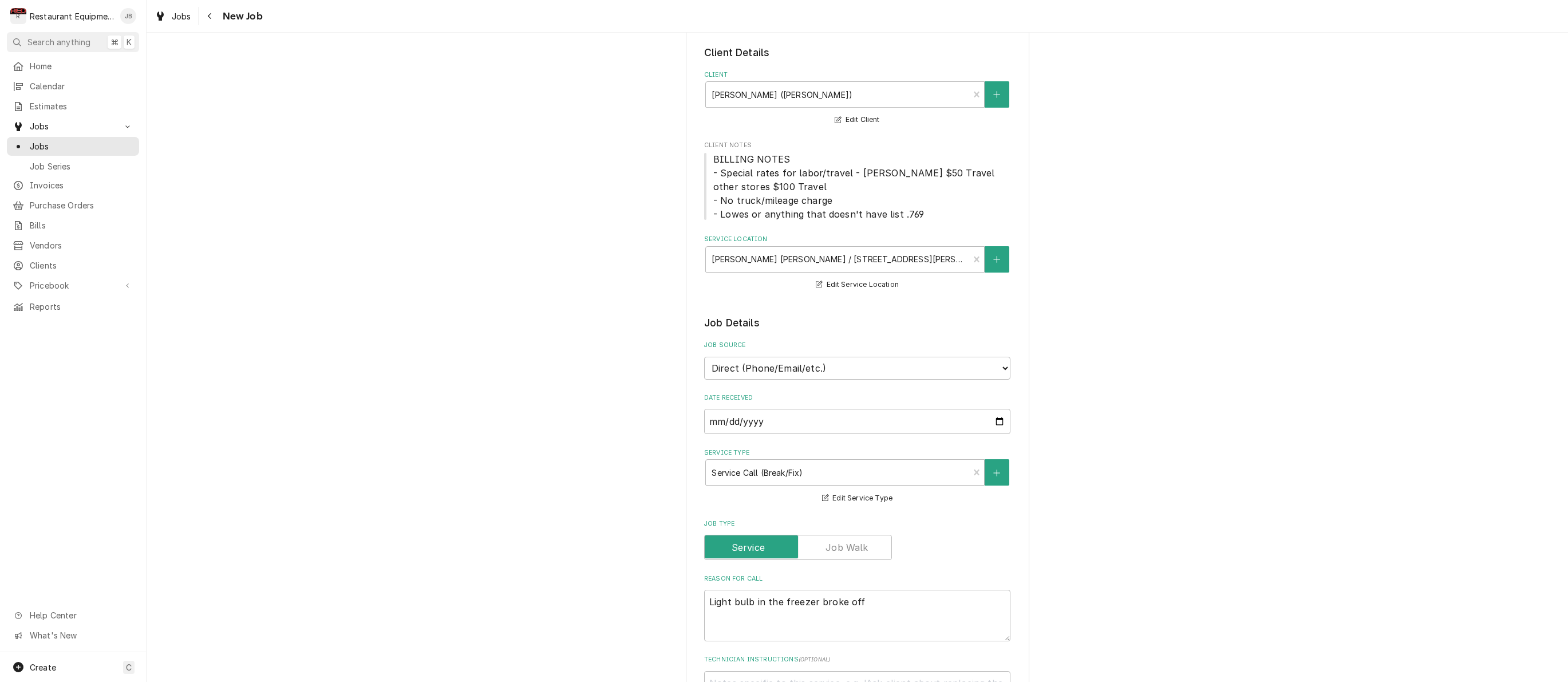
scroll to position [51, 0]
click at [212, 13] on icon "Navigate back" at bounding box center [209, 16] width 5 height 8
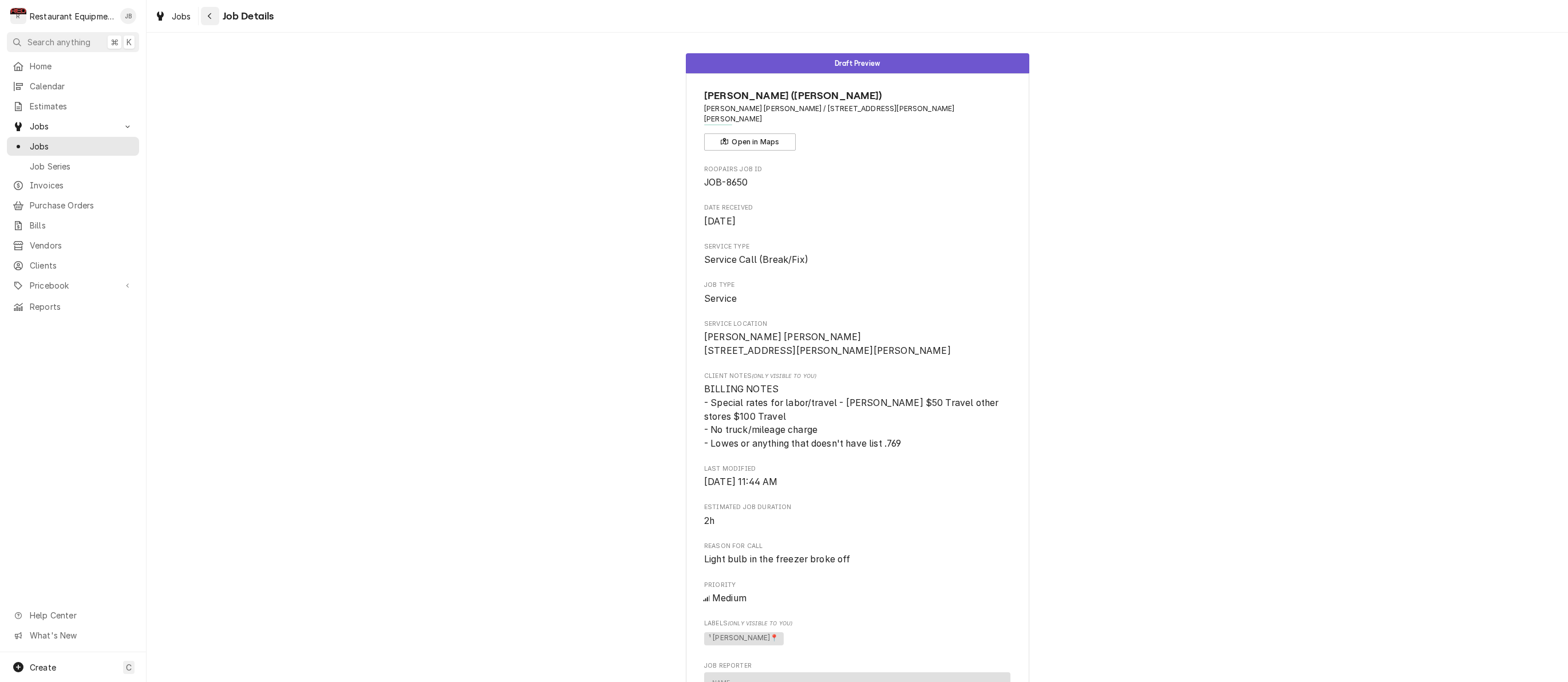
click at [214, 22] on button "Navigate back" at bounding box center [210, 16] width 19 height 19
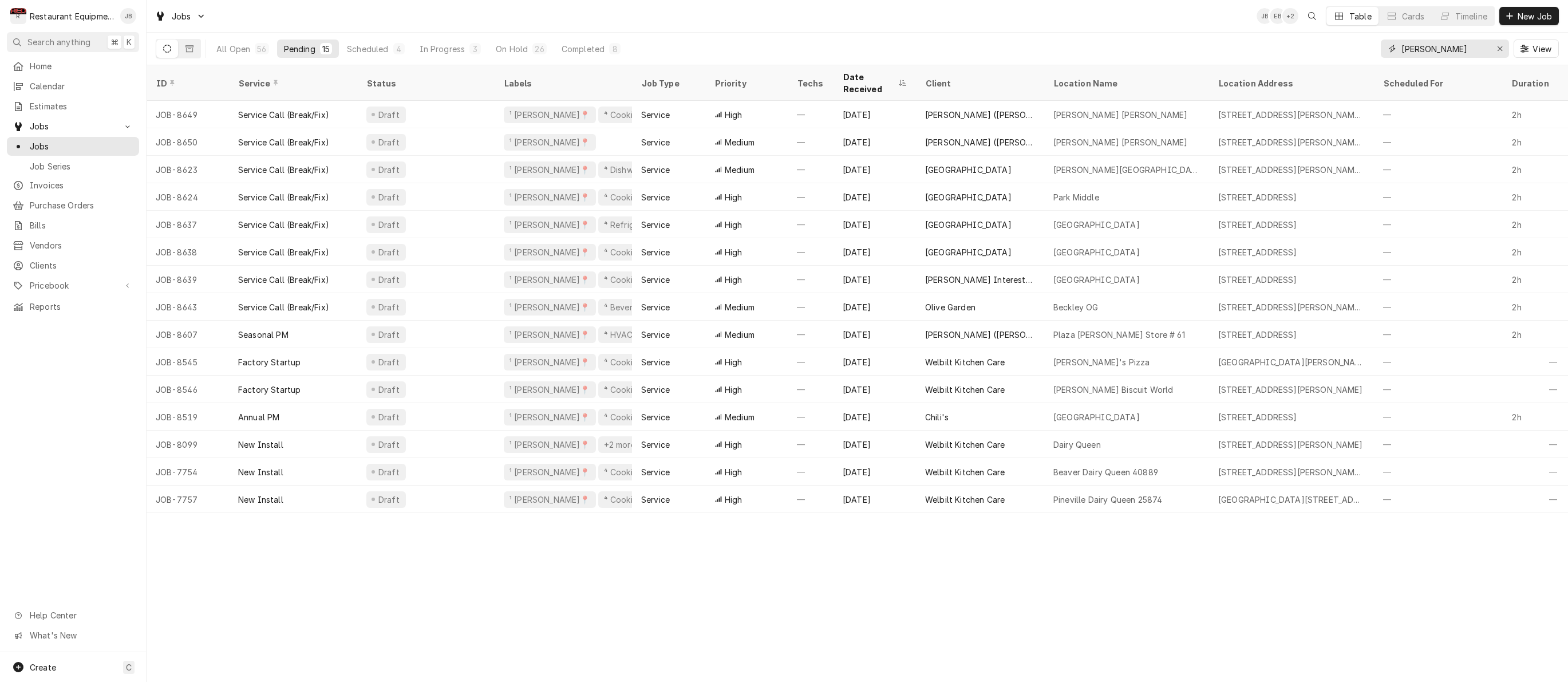
click at [1502, 48] on div "Erase input" at bounding box center [1500, 49] width 12 height 12
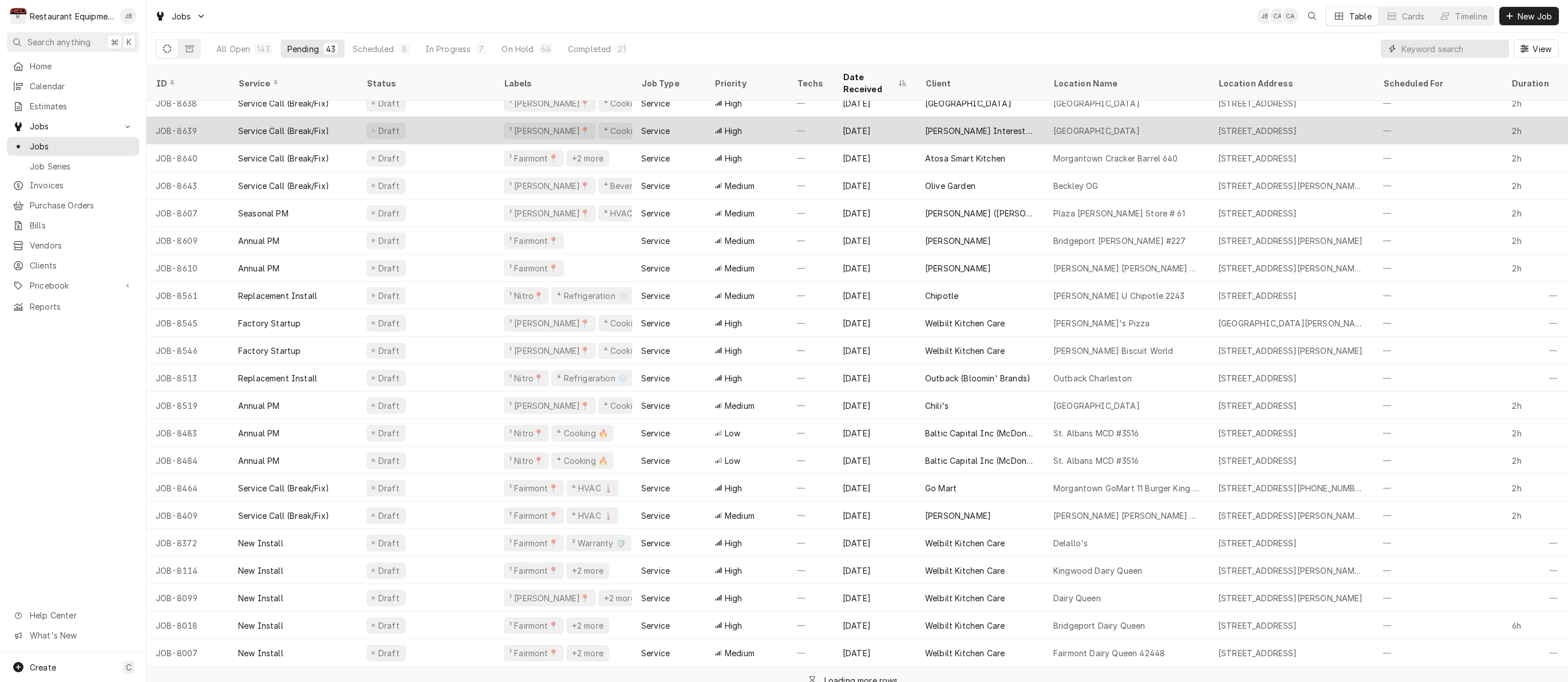
scroll to position [535, 0]
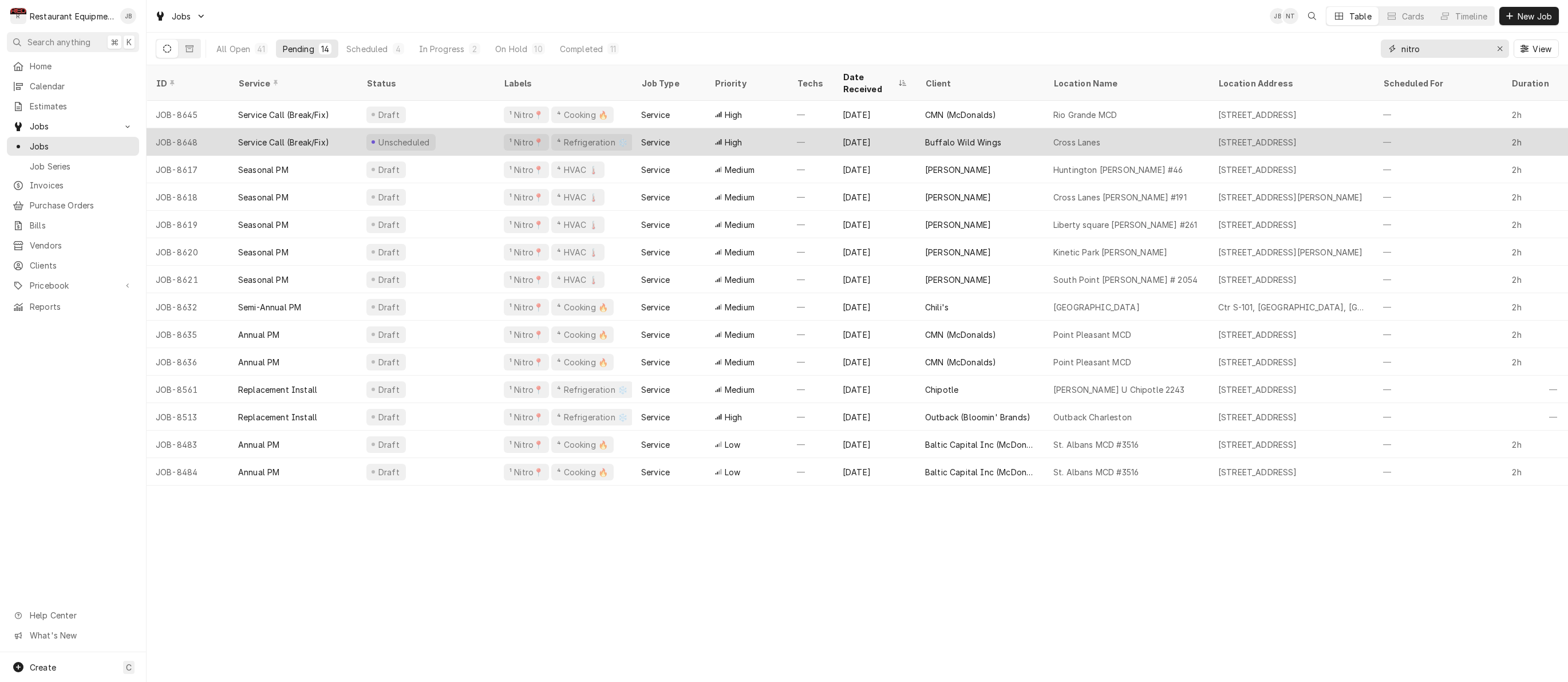
type input "nitro"
click at [1105, 131] on div "Cross Lanes" at bounding box center [1127, 142] width 165 height 28
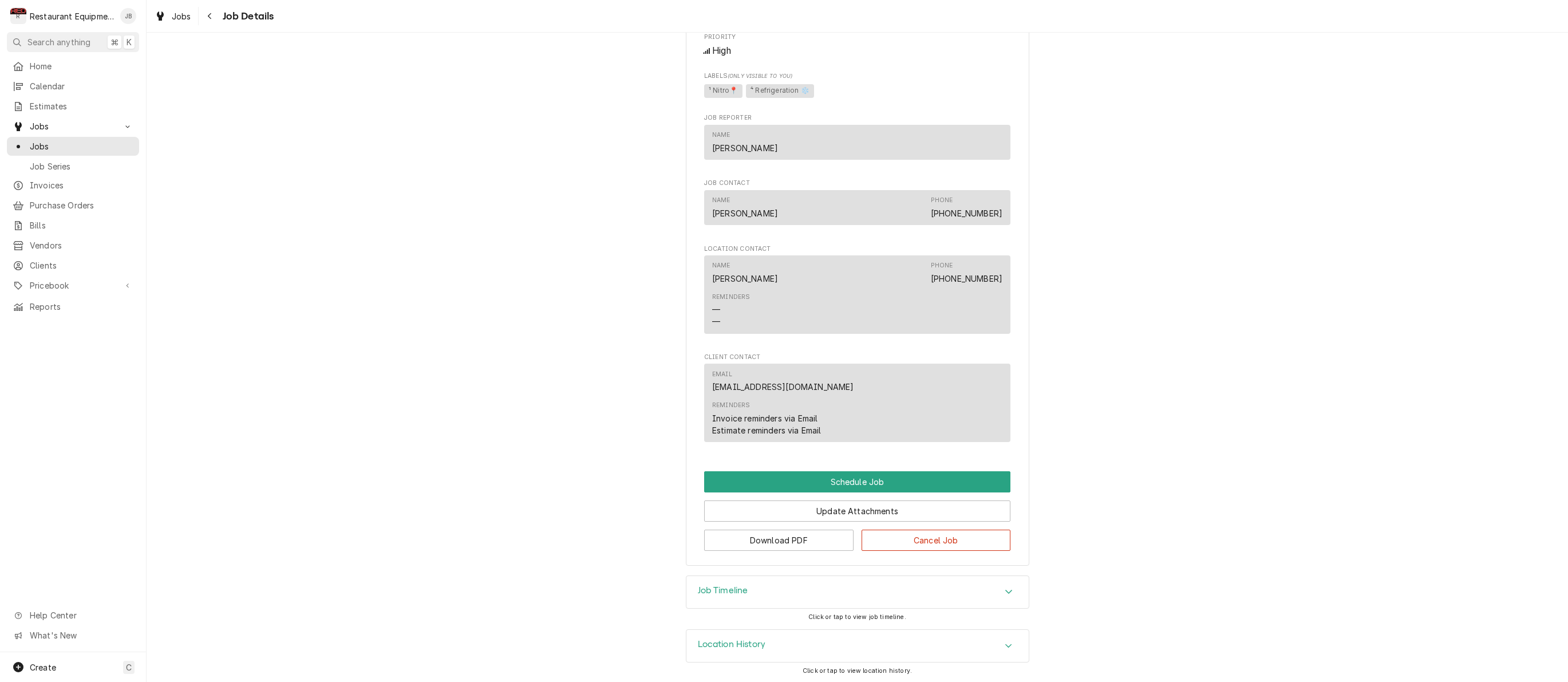
scroll to position [495, 0]
click at [958, 535] on button "Cancel Job" at bounding box center [936, 541] width 149 height 22
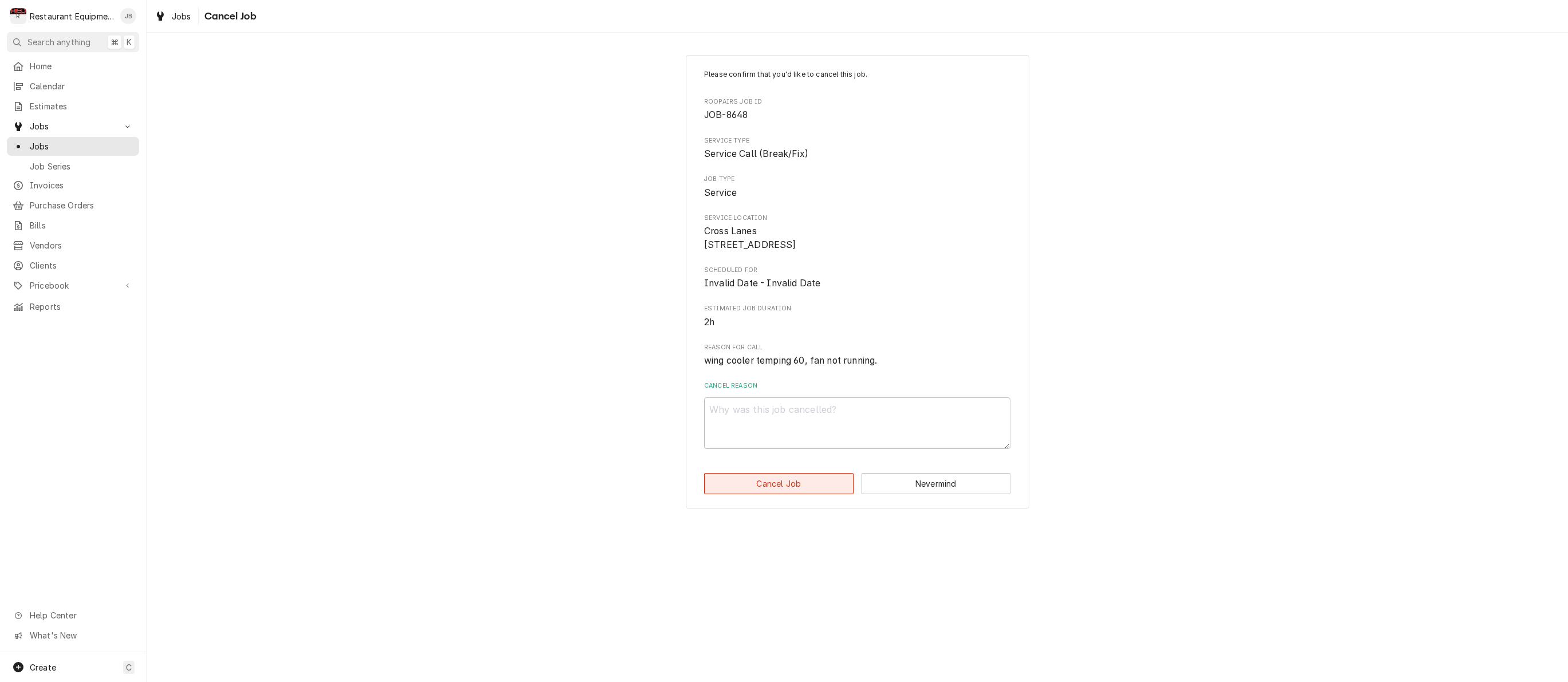
click at [811, 490] on button "Cancel Job" at bounding box center [779, 483] width 149 height 22
click at [796, 424] on textarea "Cancel Reason" at bounding box center [858, 423] width 307 height 51
type textarea "x"
type textarea "w"
type textarea "x"
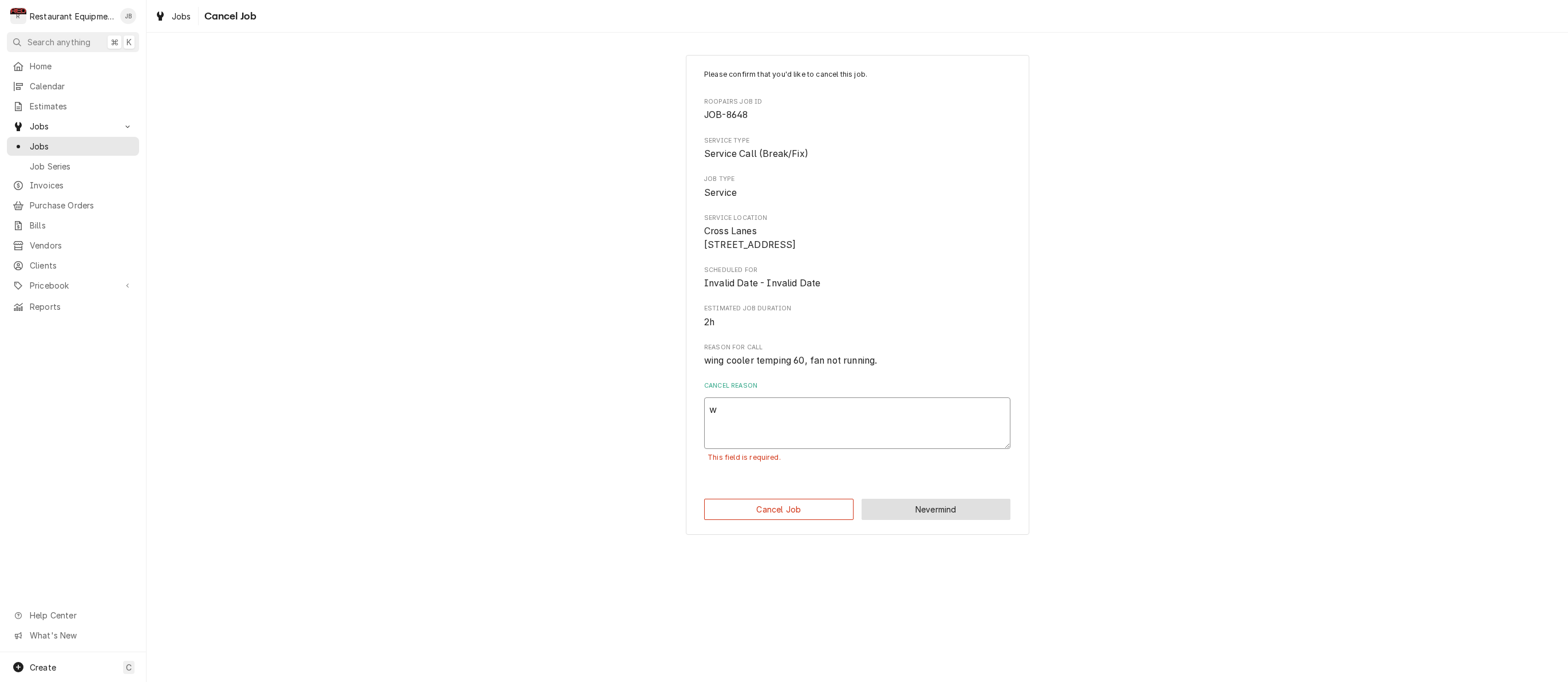
type textarea "wo"
type textarea "x"
type textarea "wor"
type textarea "x"
type textarea "work"
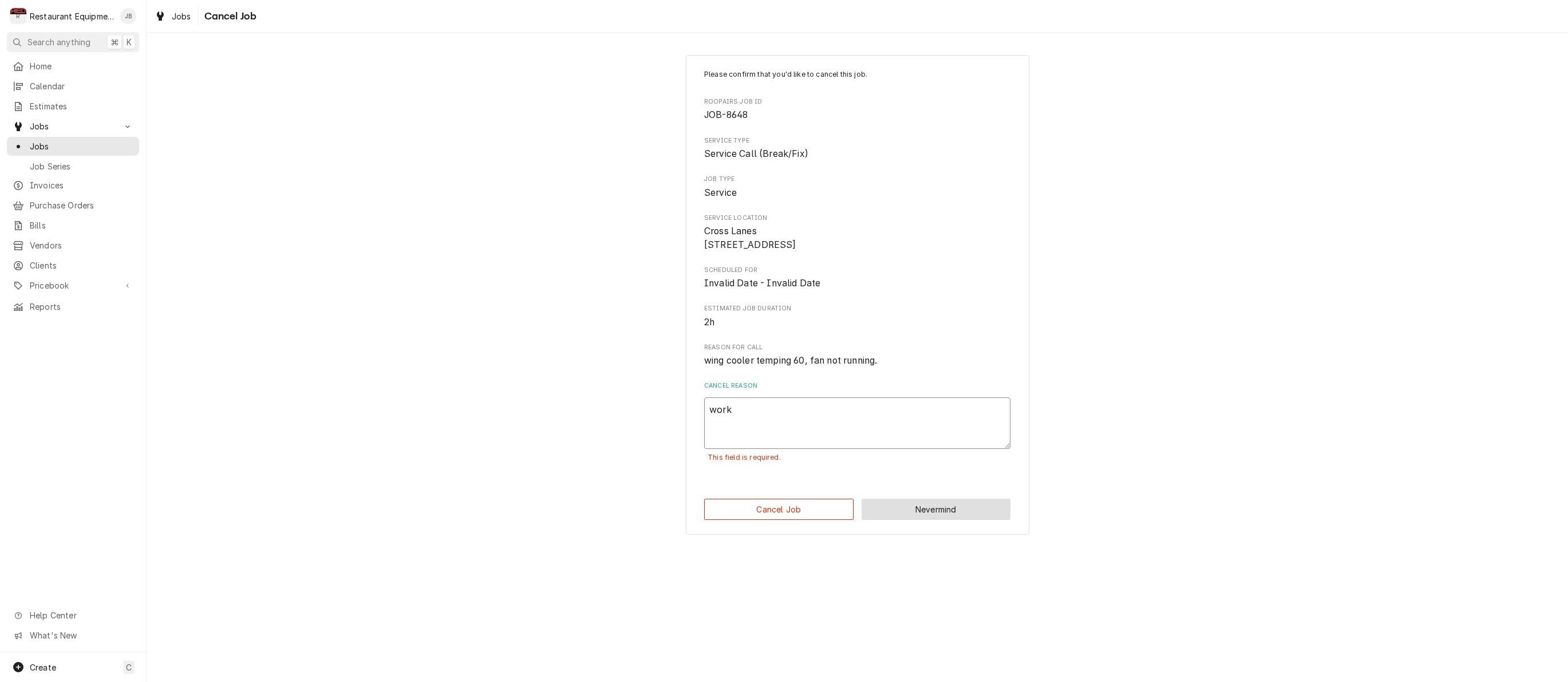
type textarea "x"
type textarea "worki"
type textarea "x"
type textarea "workin"
type textarea "x"
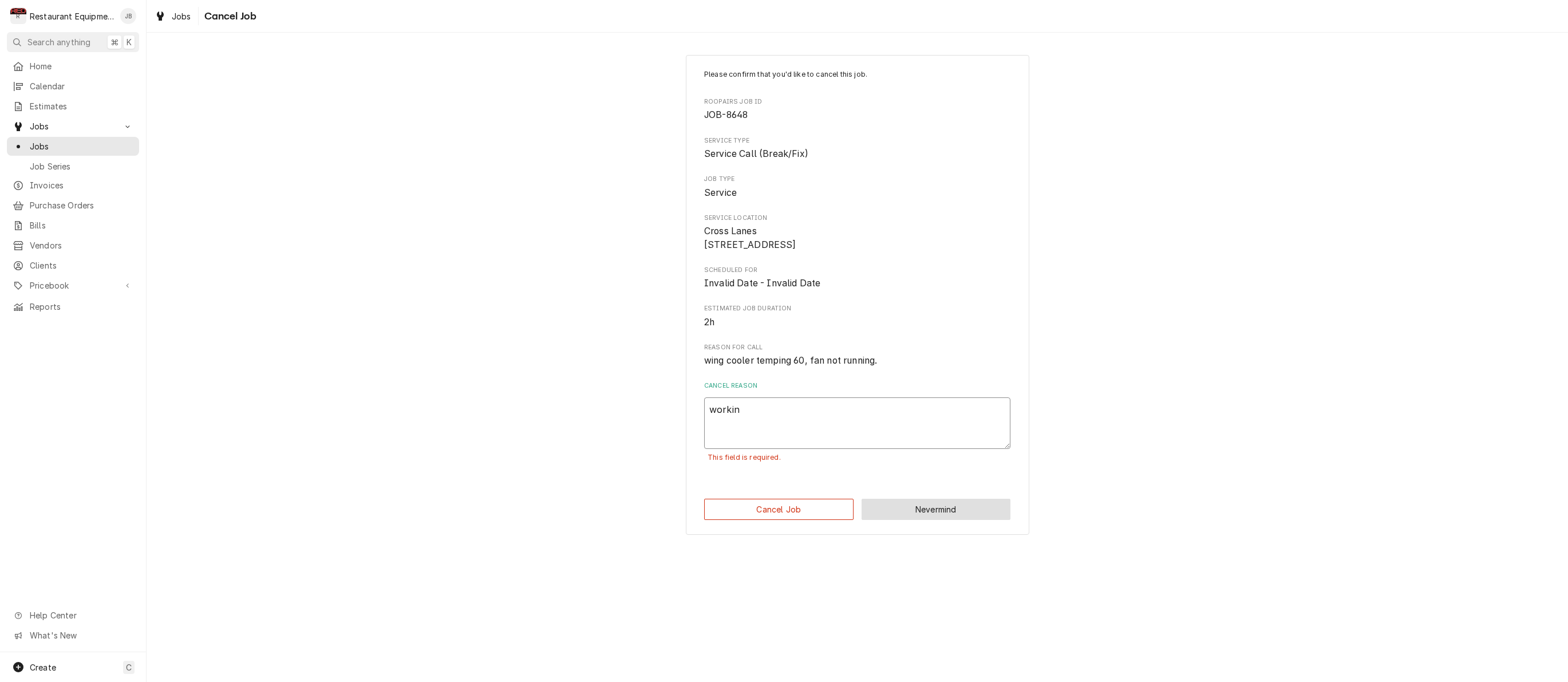
type textarea "working"
type textarea "x"
type textarea "working"
type textarea "x"
type textarea "working n"
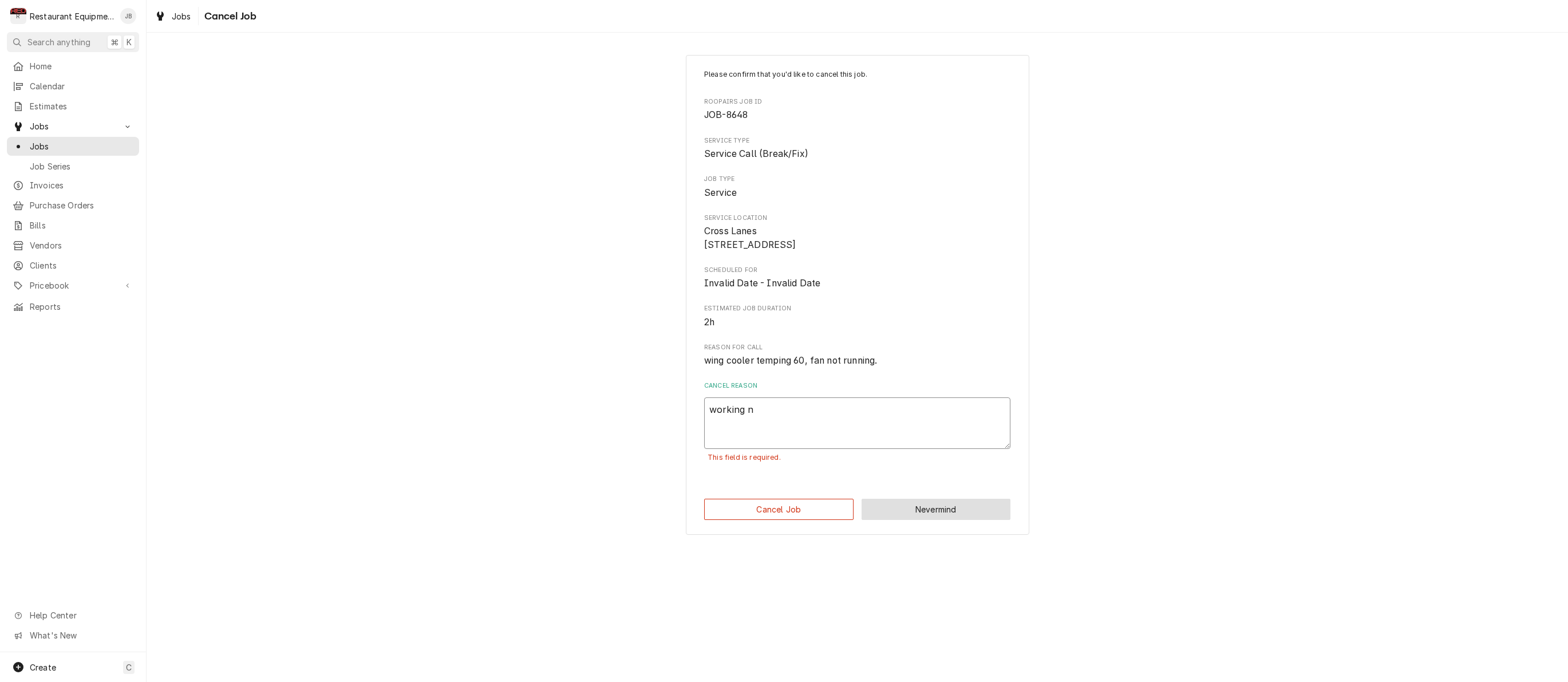
type textarea "x"
type textarea "working no"
type textarea "x"
type textarea "working now"
click at [802, 519] on button "Cancel Job" at bounding box center [779, 509] width 149 height 22
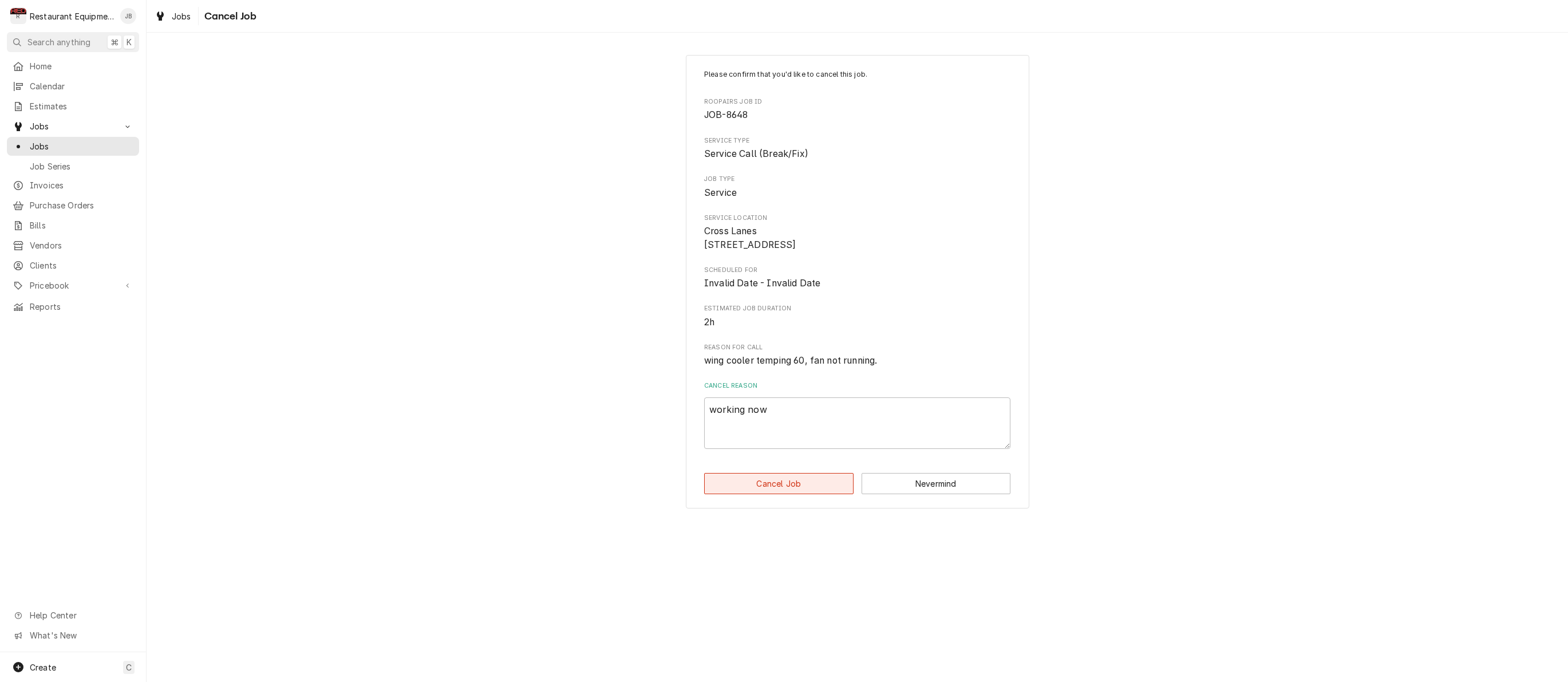
type textarea "x"
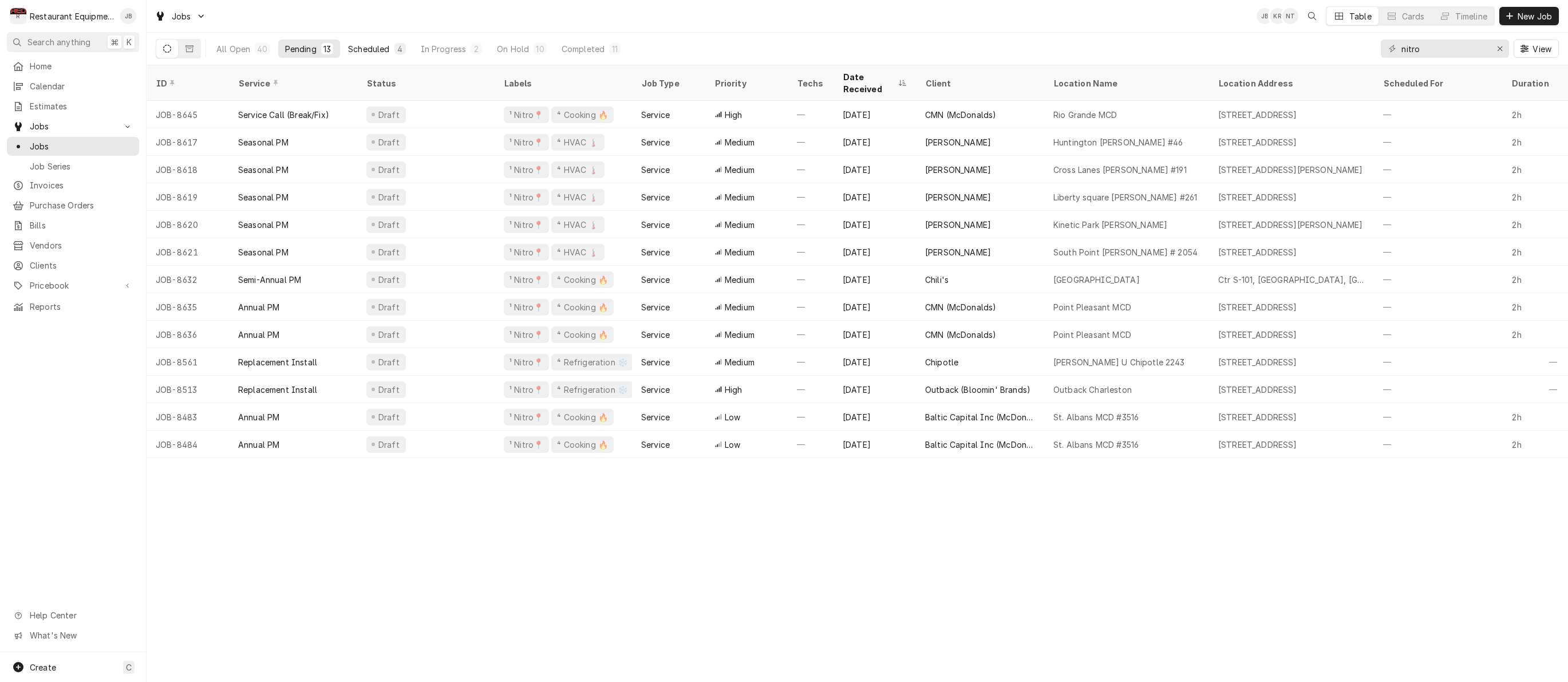
click at [394, 49] on button "Scheduled 4" at bounding box center [376, 48] width 71 height 19
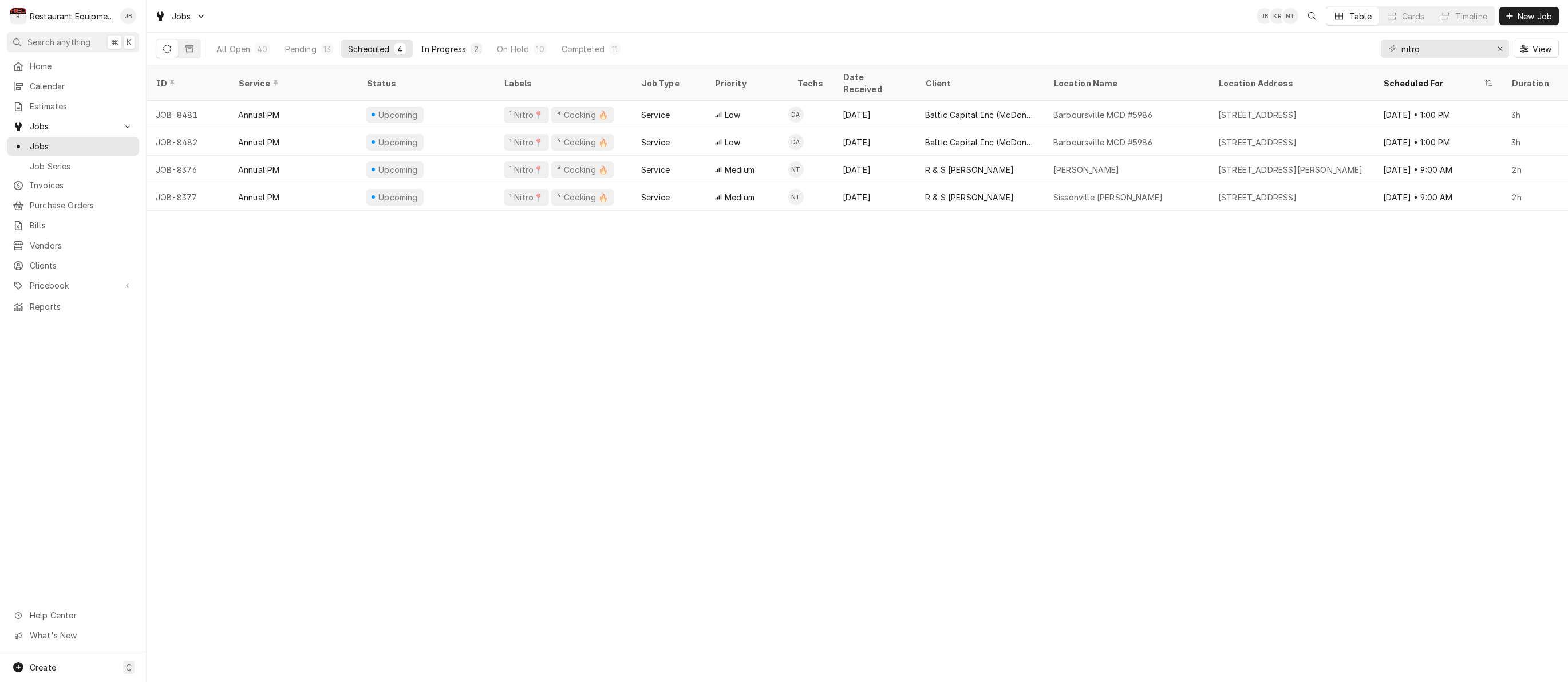
click at [454, 48] on div "In Progress" at bounding box center [443, 49] width 46 height 12
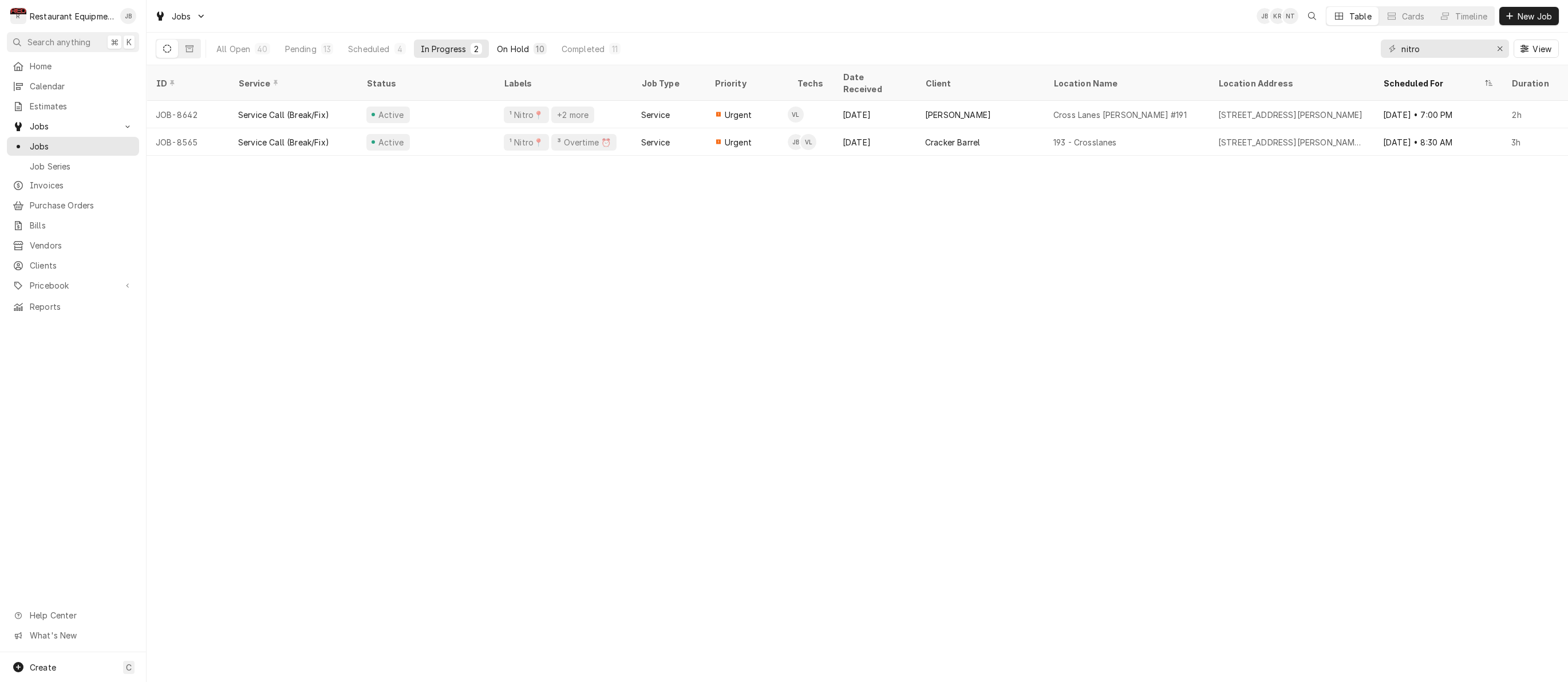
click at [512, 47] on div "On Hold" at bounding box center [513, 49] width 32 height 12
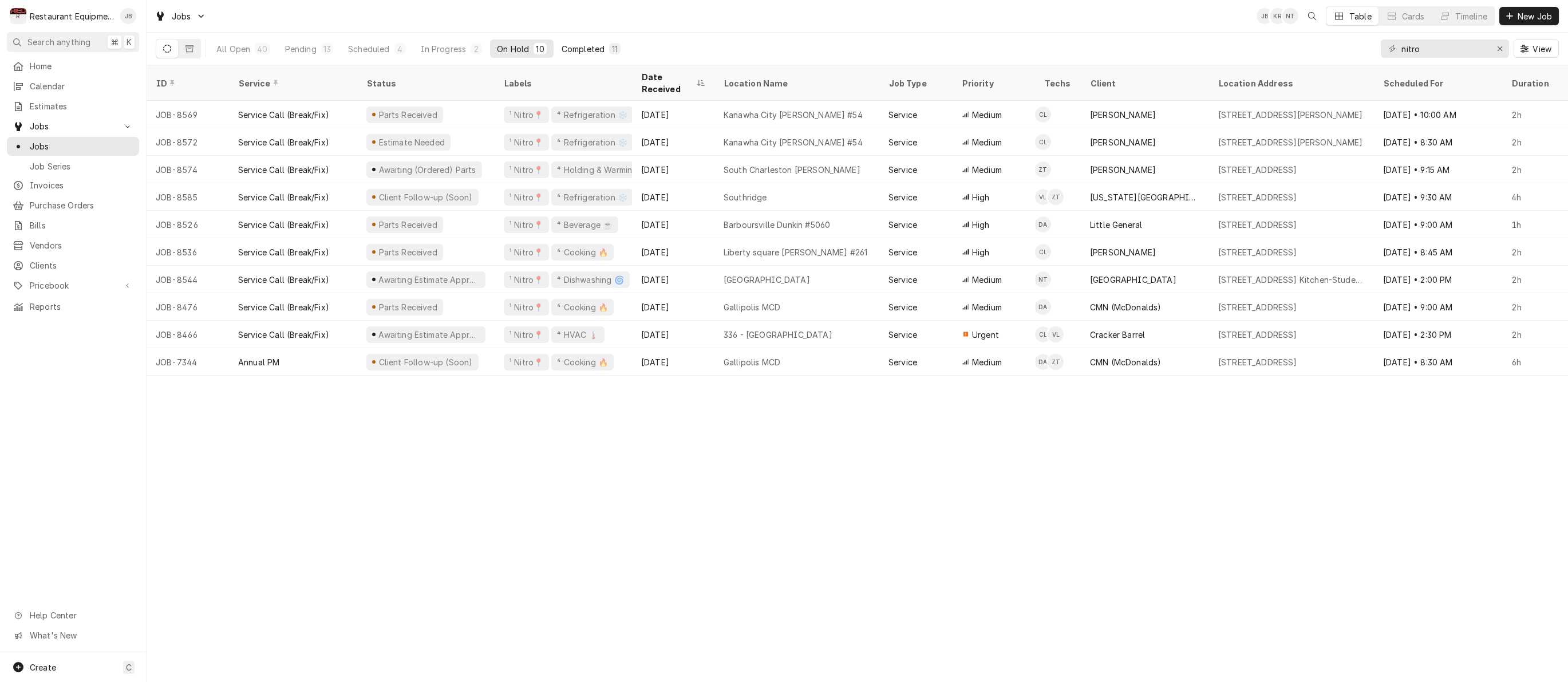
click at [594, 49] on div "Completed" at bounding box center [584, 49] width 43 height 12
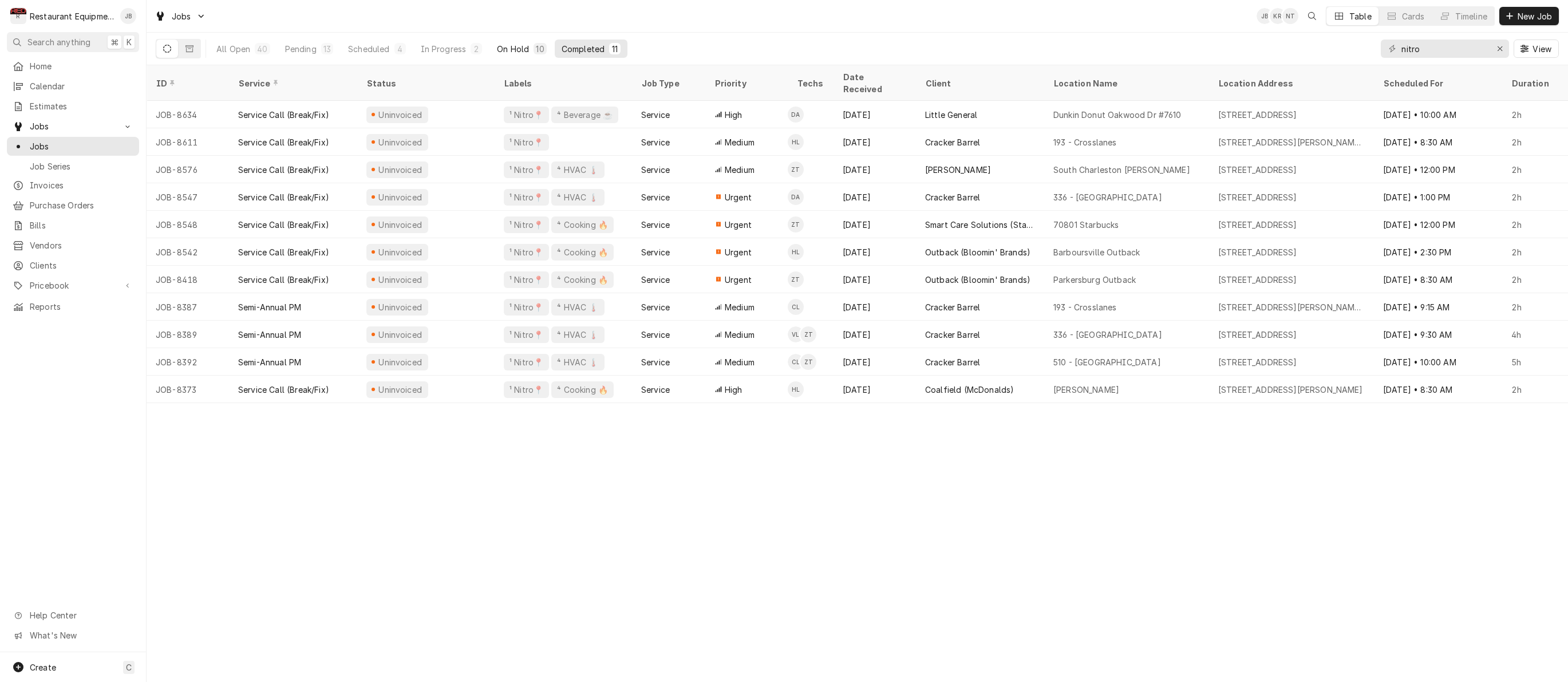
click at [524, 50] on div "On Hold" at bounding box center [513, 49] width 32 height 12
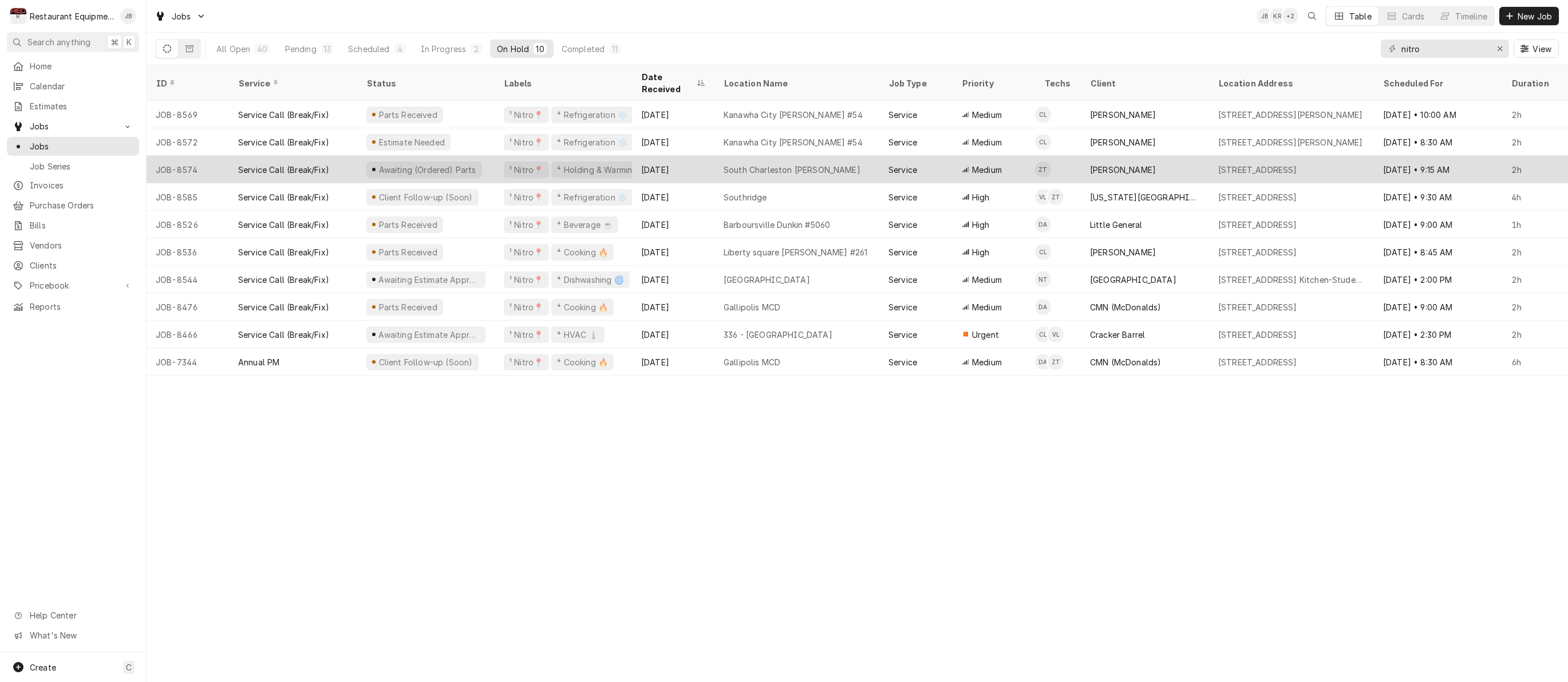
scroll to position [0, -1]
click at [693, 155] on div "[DATE]" at bounding box center [673, 169] width 83 height 28
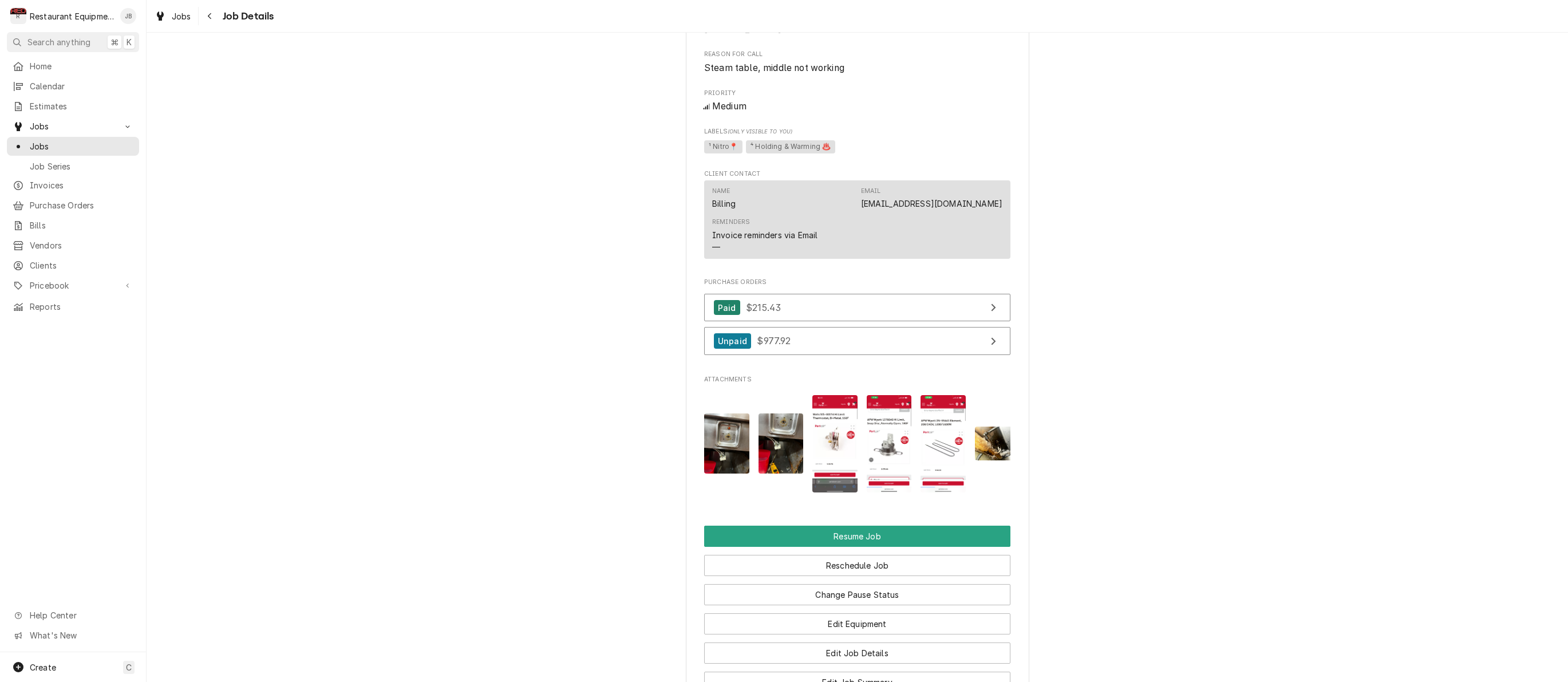
scroll to position [849, 0]
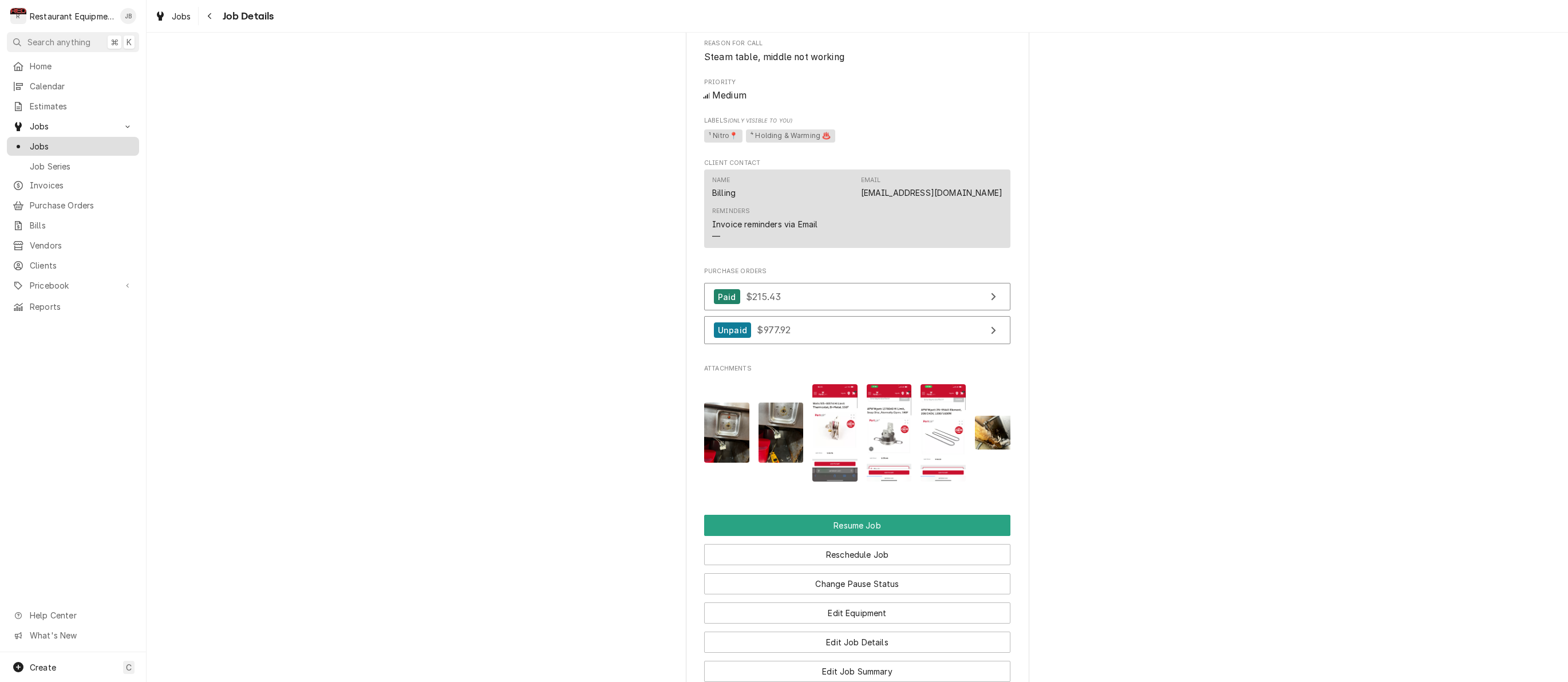
click at [64, 141] on span "Jobs" at bounding box center [81, 146] width 103 height 12
